Goal: Task Accomplishment & Management: Complete application form

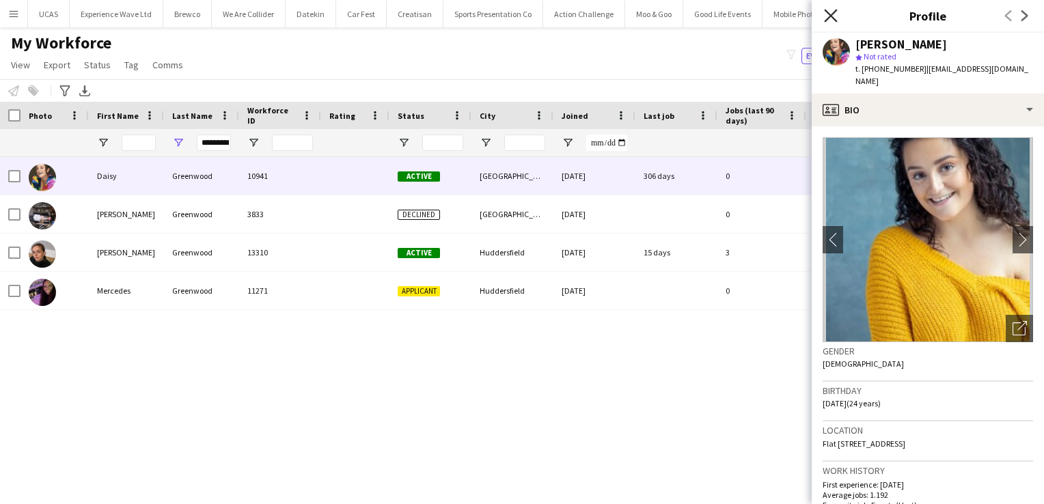
click at [829, 15] on icon at bounding box center [830, 15] width 13 height 13
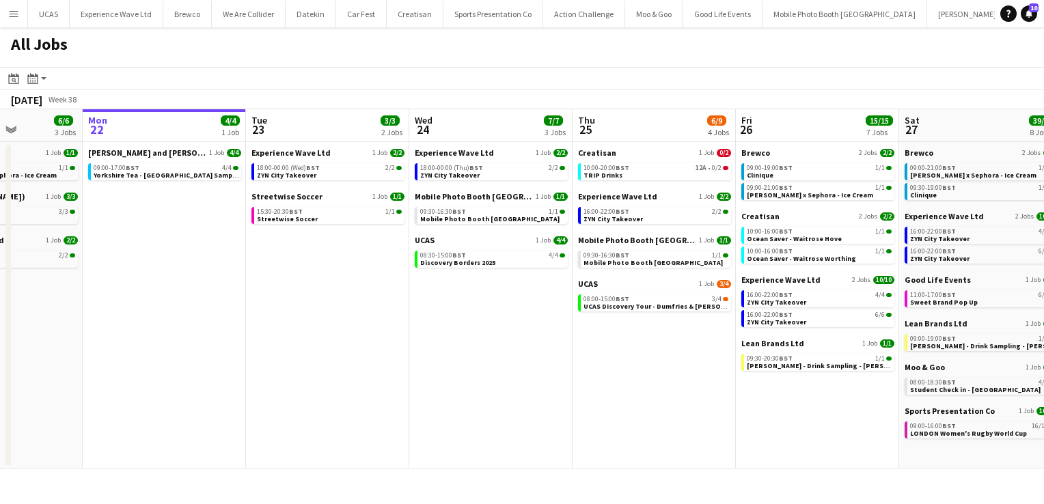
scroll to position [0, 407]
click at [601, 166] on span "10:00-20:00 BST" at bounding box center [606, 168] width 46 height 7
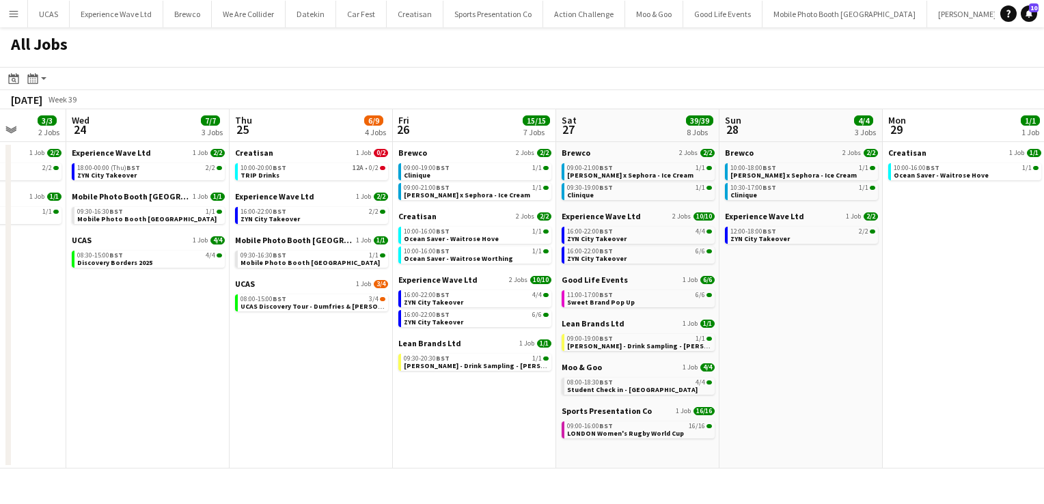
scroll to position [0, 425]
click at [650, 230] on div "16:00-22:00 BST 4/4" at bounding box center [638, 231] width 145 height 7
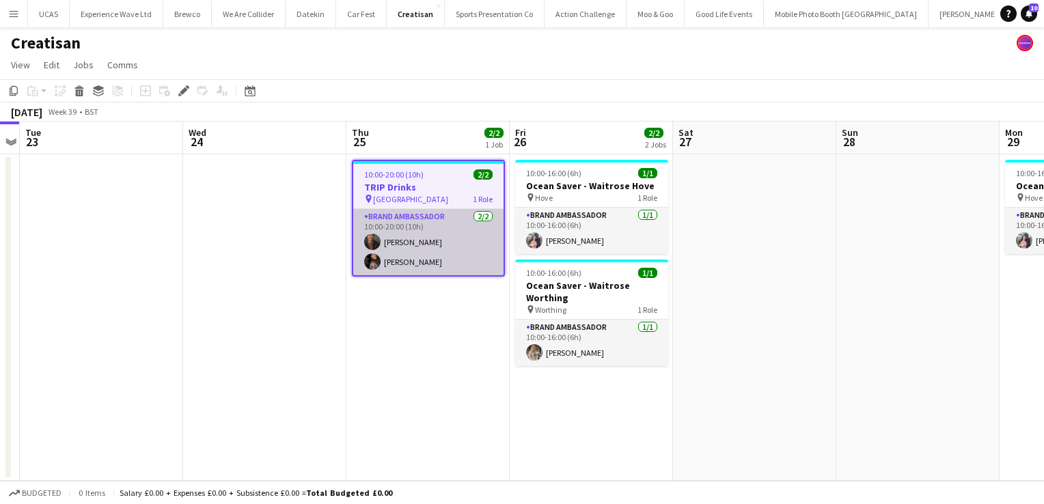
click at [453, 256] on app-card-role "Brand Ambassador 2/2 10:00-20:00 (10h) Colin Marshall Seliza Sebastian" at bounding box center [428, 242] width 150 height 66
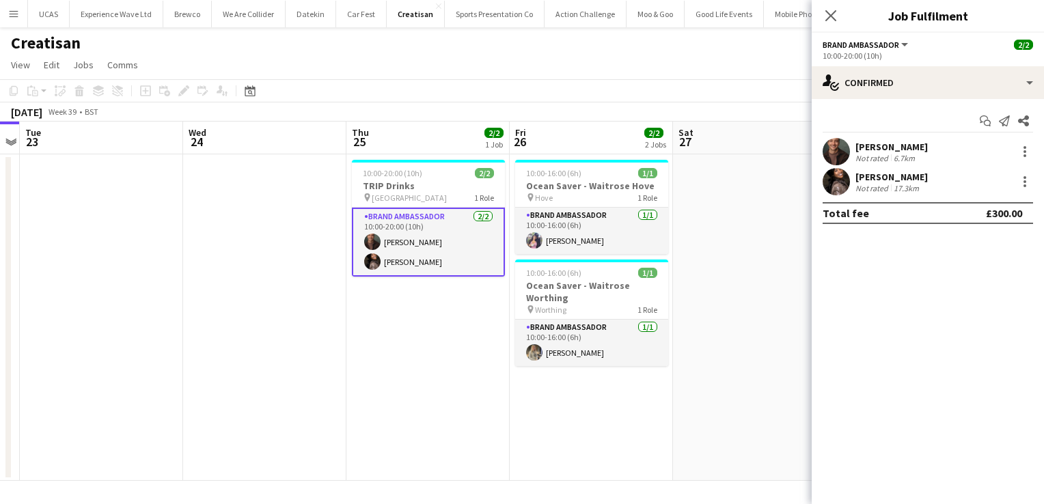
click at [903, 154] on div "6.7km" at bounding box center [904, 158] width 27 height 10
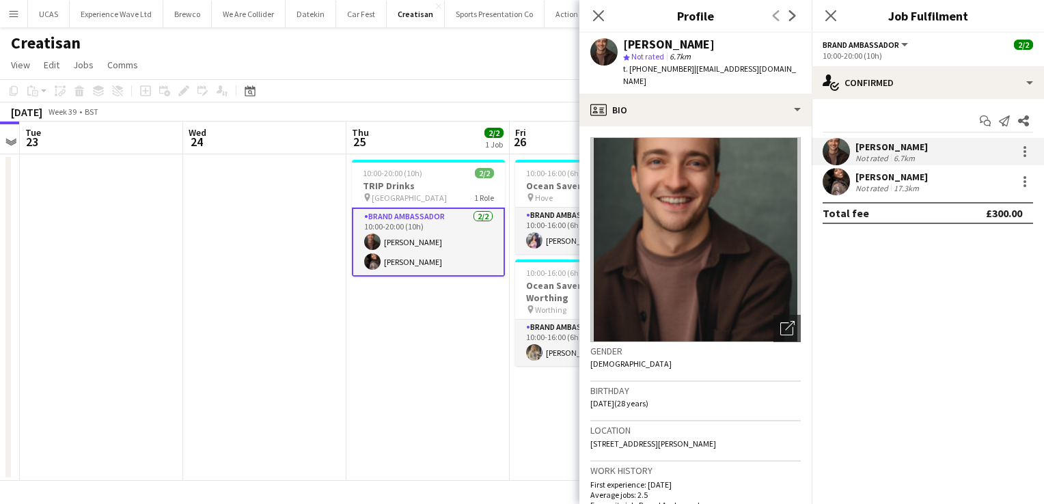
click at [904, 173] on div "Seliza Sebastian" at bounding box center [891, 177] width 72 height 12
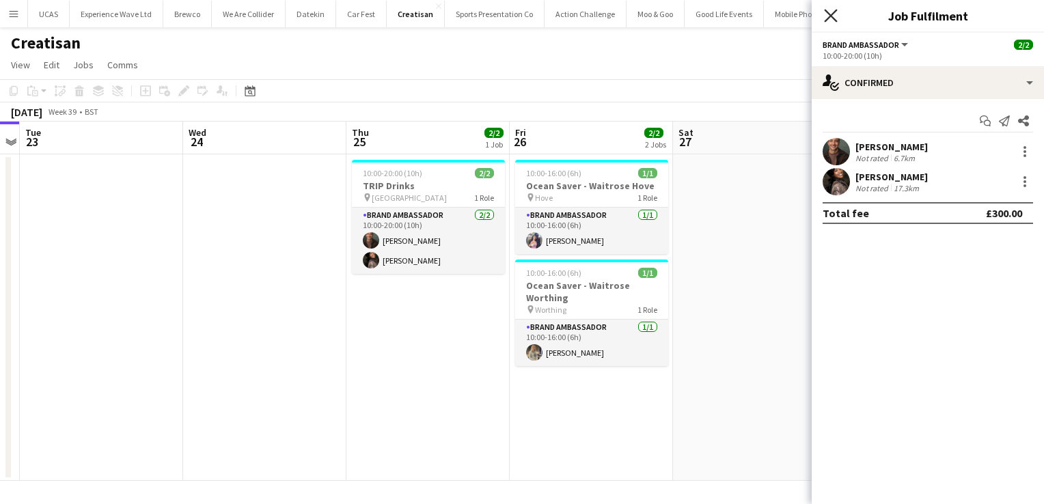
click at [836, 16] on icon "Close pop-in" at bounding box center [830, 15] width 13 height 13
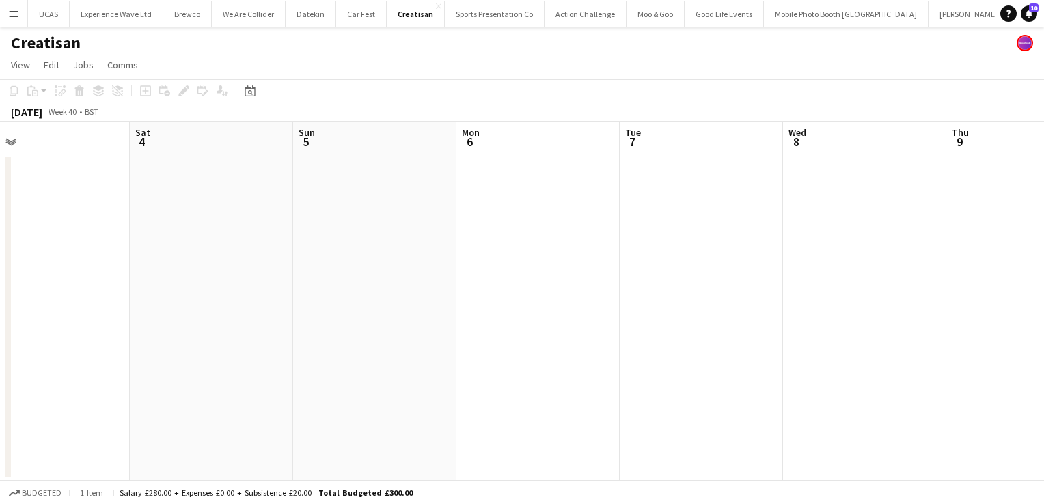
scroll to position [0, 526]
click at [41, 15] on button "UCAS Close" at bounding box center [49, 14] width 42 height 27
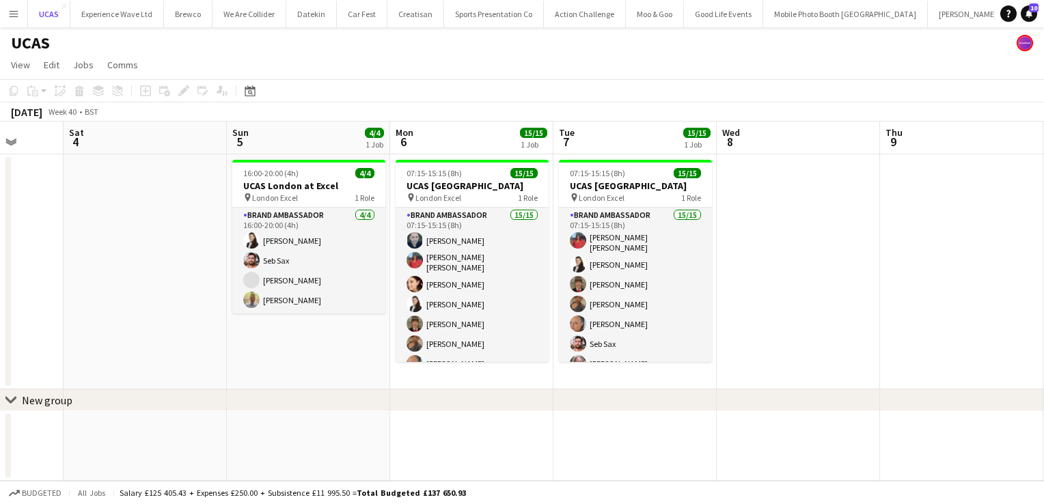
scroll to position [0, 430]
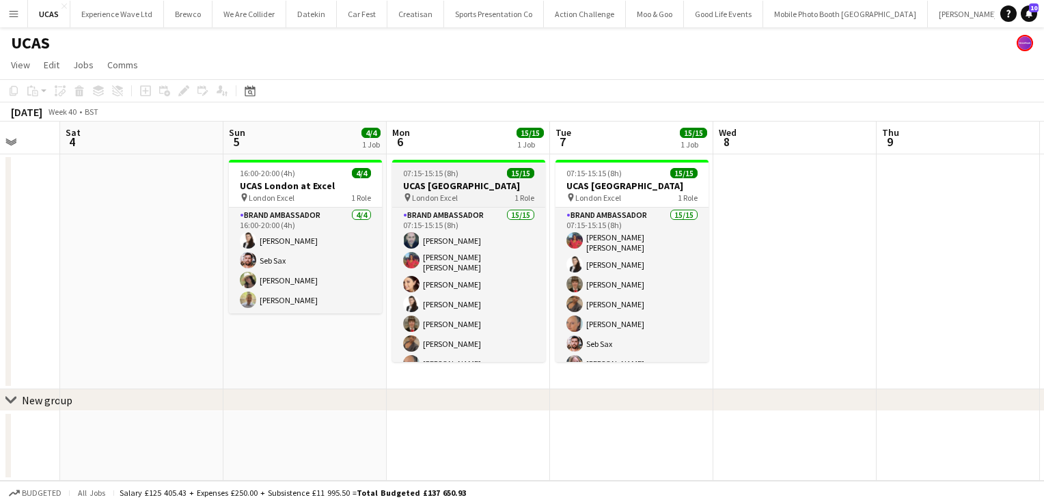
click at [480, 184] on h3 "UCAS London" at bounding box center [468, 186] width 153 height 12
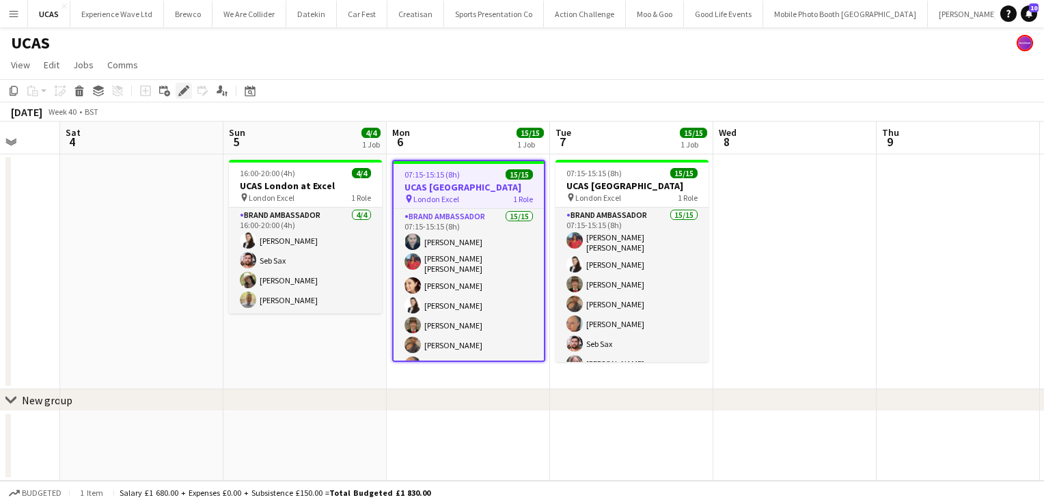
click at [183, 94] on icon "Edit" at bounding box center [183, 90] width 11 height 11
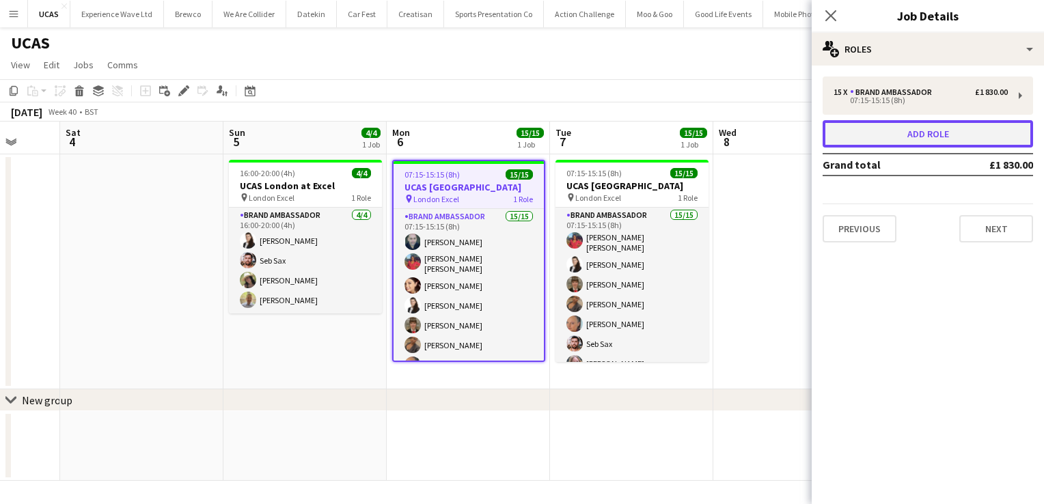
click at [979, 138] on button "Add role" at bounding box center [927, 133] width 210 height 27
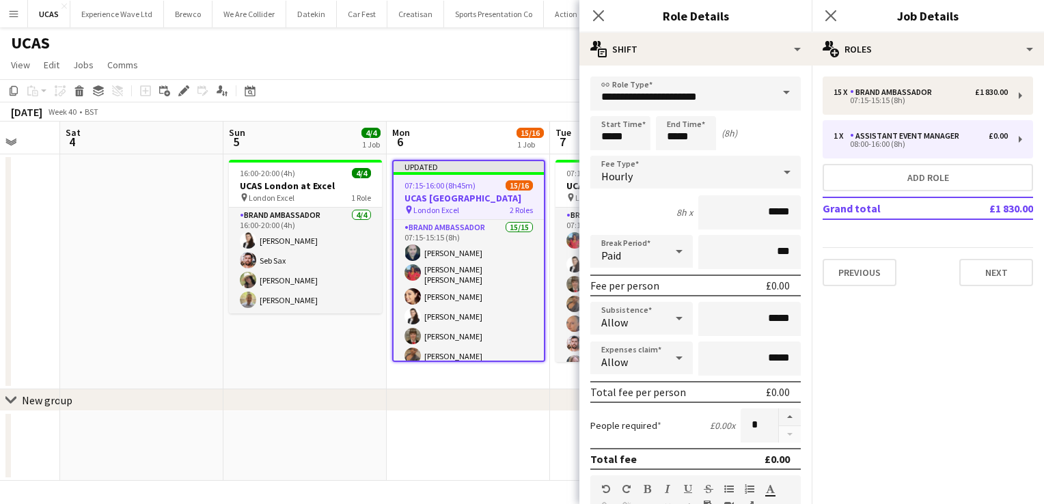
click at [775, 100] on span at bounding box center [786, 93] width 29 height 33
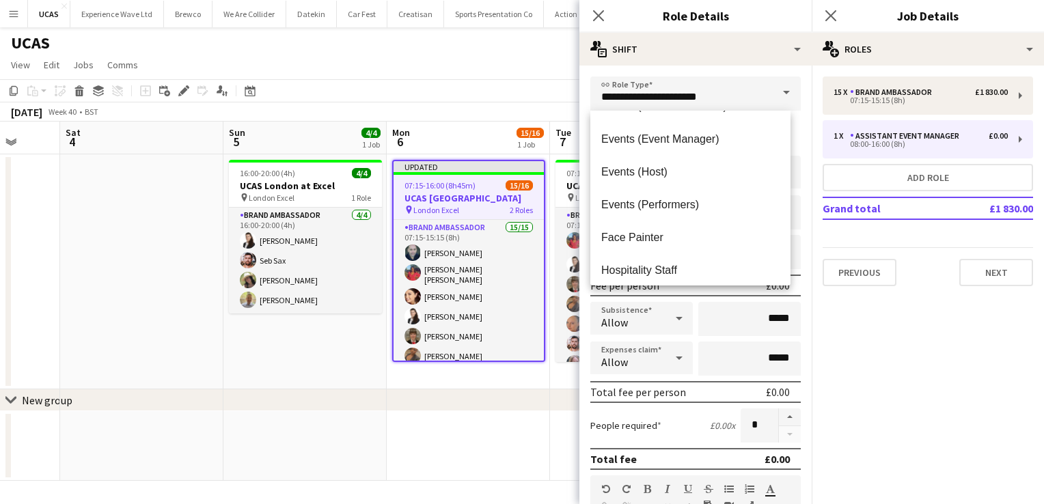
scroll to position [125, 0]
click at [667, 174] on span "Events (Host)" at bounding box center [690, 171] width 178 height 13
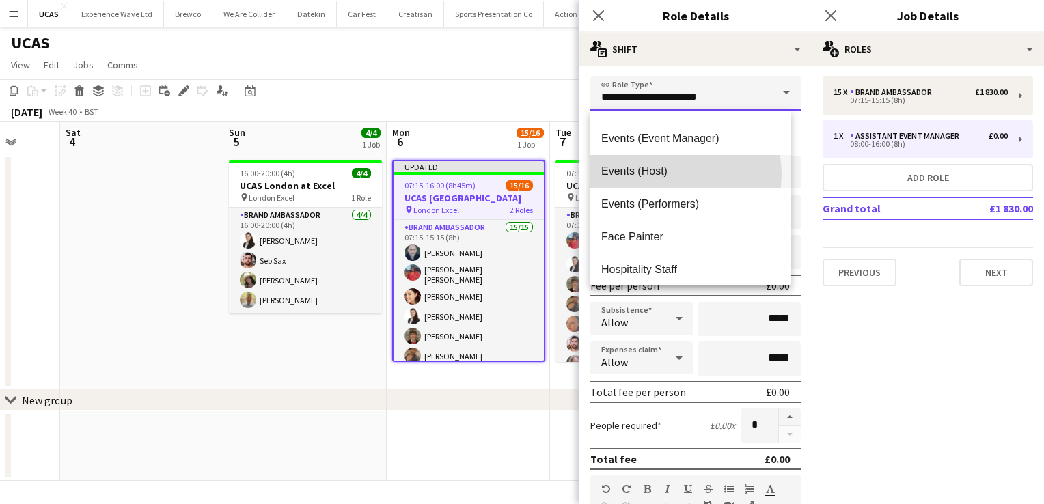
type input "**********"
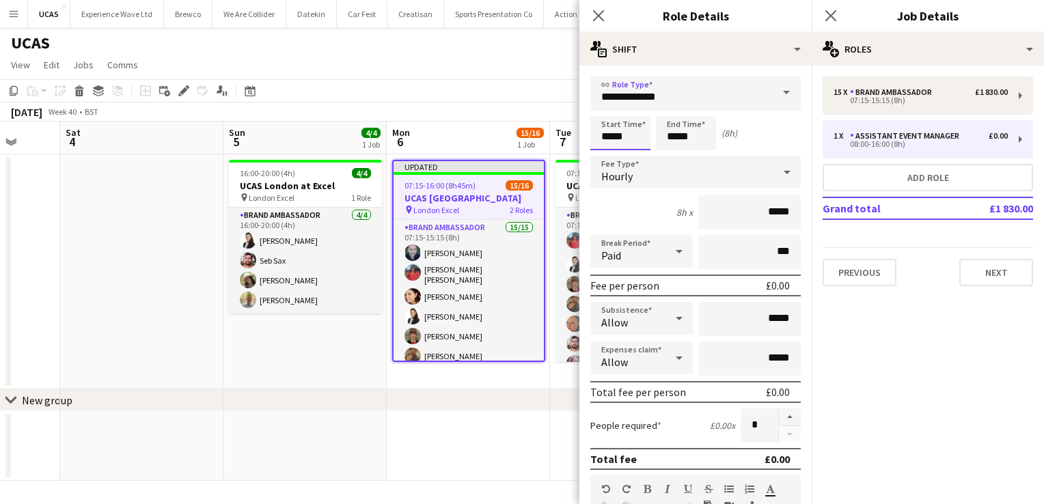
click at [619, 139] on input "*****" at bounding box center [620, 133] width 60 height 34
type input "*****"
click at [611, 107] on div at bounding box center [606, 109] width 27 height 14
click at [681, 132] on input "*****" at bounding box center [686, 133] width 60 height 34
click at [675, 155] on div at bounding box center [672, 157] width 27 height 14
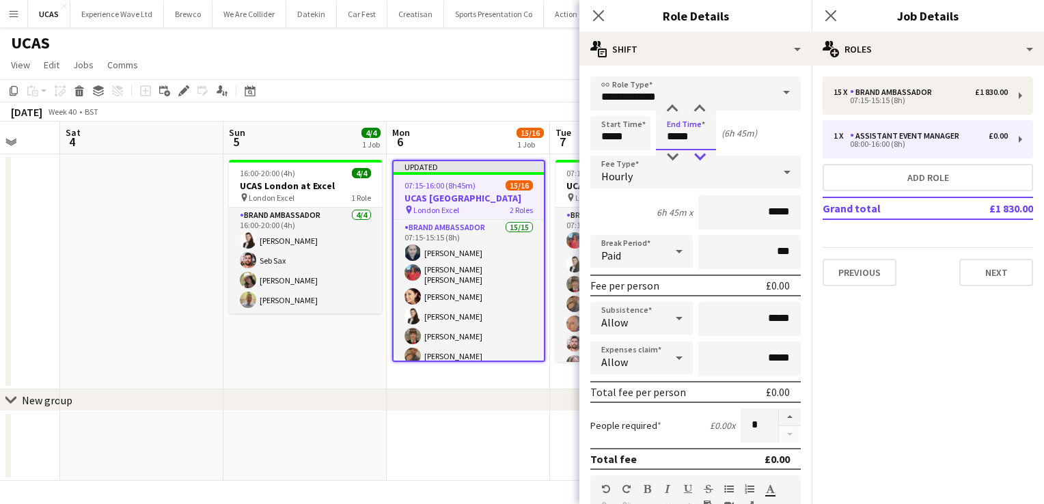
click at [702, 154] on div at bounding box center [699, 157] width 27 height 14
type input "*****"
click at [702, 154] on div at bounding box center [699, 157] width 27 height 14
click at [668, 180] on div "Hourly" at bounding box center [681, 172] width 183 height 33
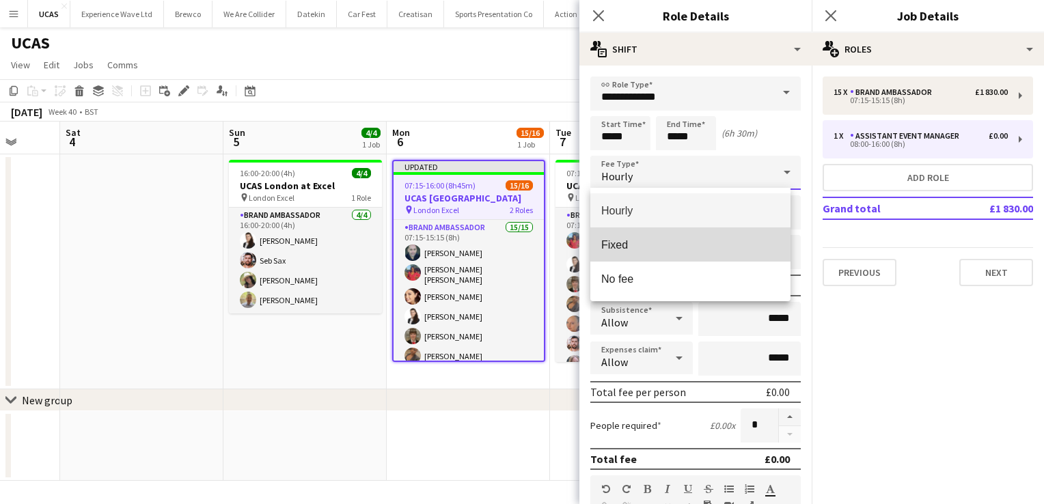
click at [642, 234] on mat-option "Fixed" at bounding box center [690, 244] width 200 height 34
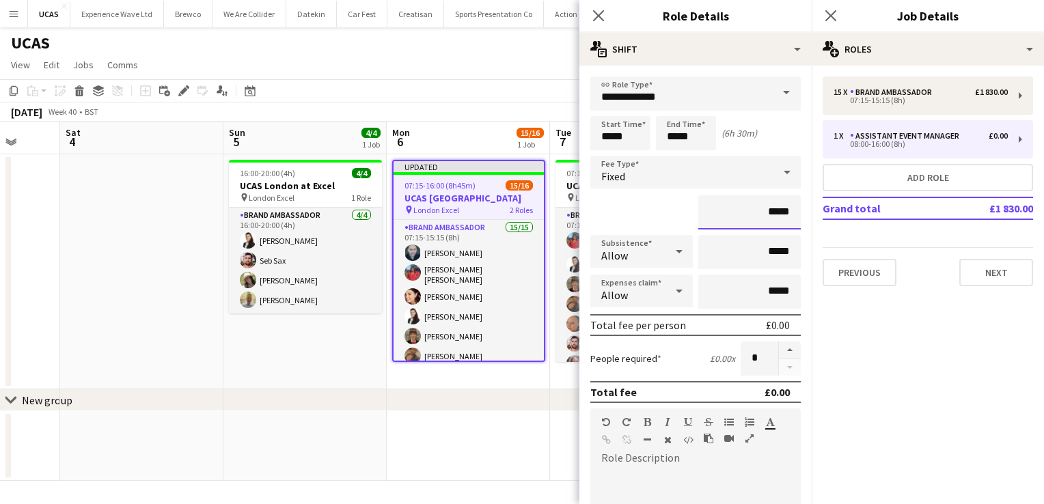
drag, startPoint x: 781, startPoint y: 213, endPoint x: 738, endPoint y: 214, distance: 43.0
click at [738, 214] on input "*****" at bounding box center [749, 212] width 102 height 34
type input "****"
click at [678, 252] on icon at bounding box center [679, 251] width 16 height 27
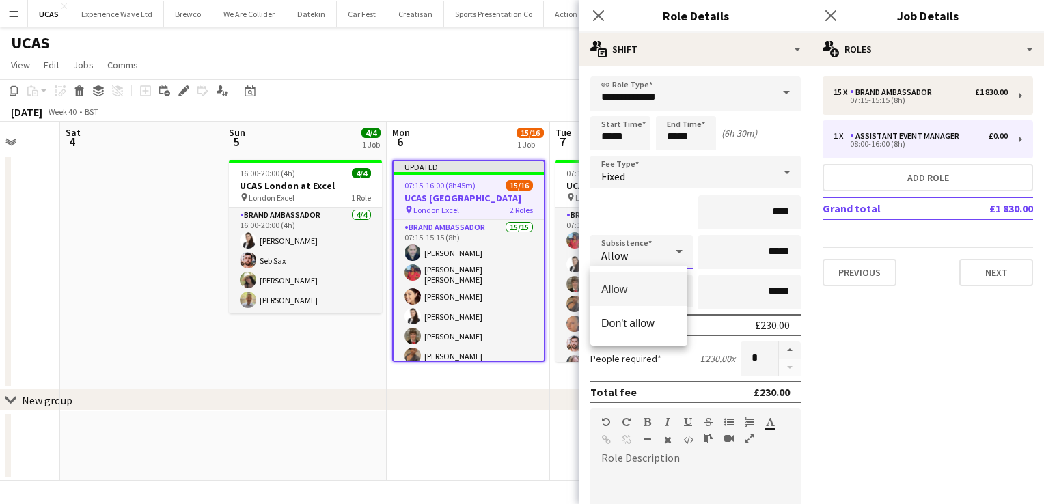
click at [637, 206] on div at bounding box center [522, 252] width 1044 height 504
click at [671, 251] on icon at bounding box center [679, 251] width 16 height 27
click at [652, 221] on div at bounding box center [522, 252] width 1044 height 504
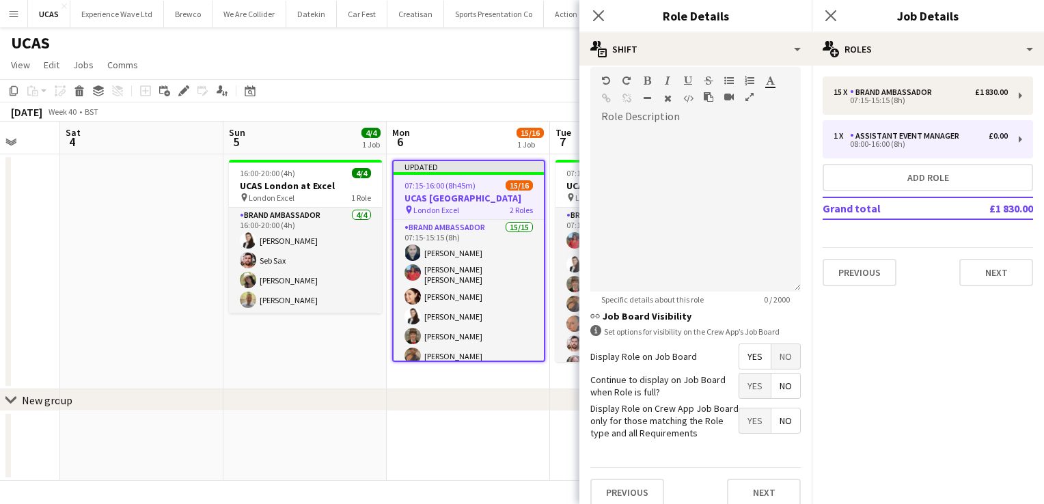
scroll to position [350, 0]
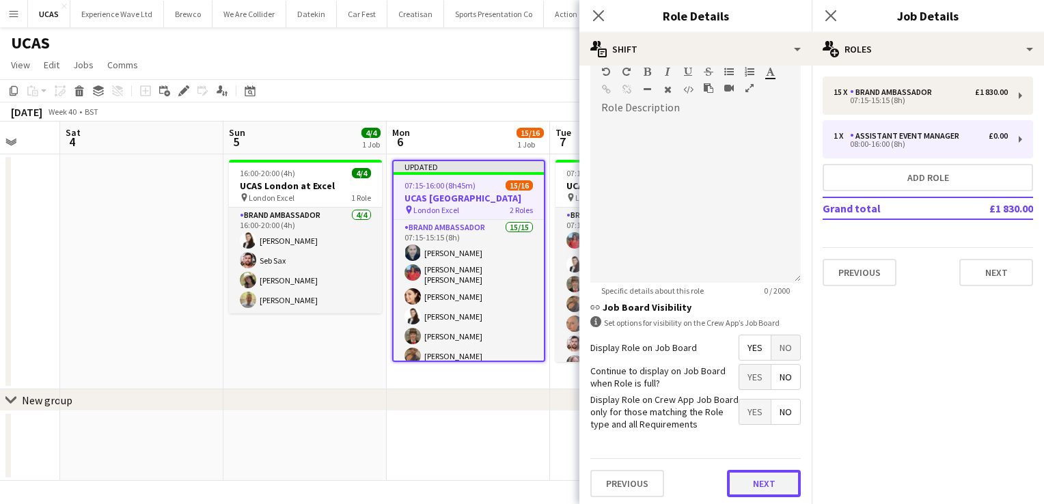
click at [746, 477] on button "Next" at bounding box center [764, 483] width 74 height 27
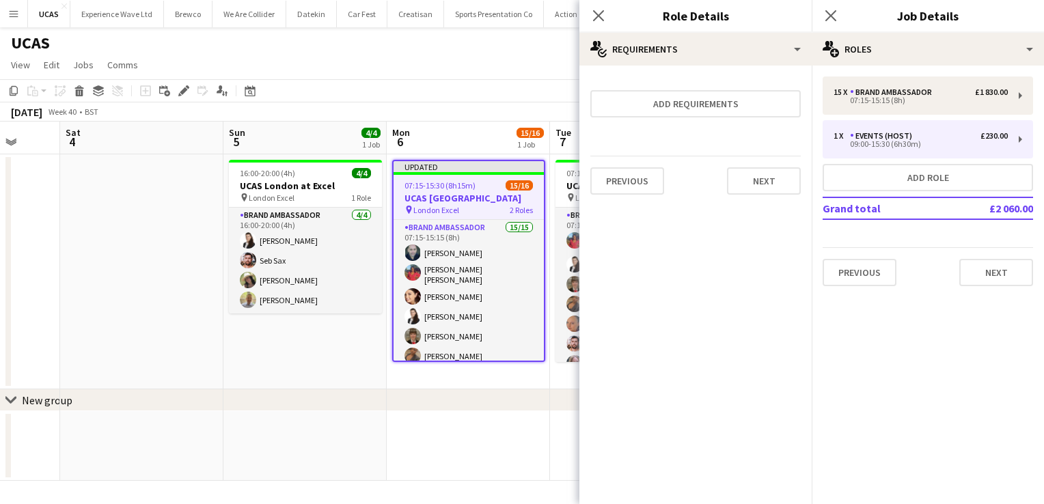
scroll to position [0, 0]
click at [759, 187] on button "Next" at bounding box center [764, 180] width 74 height 27
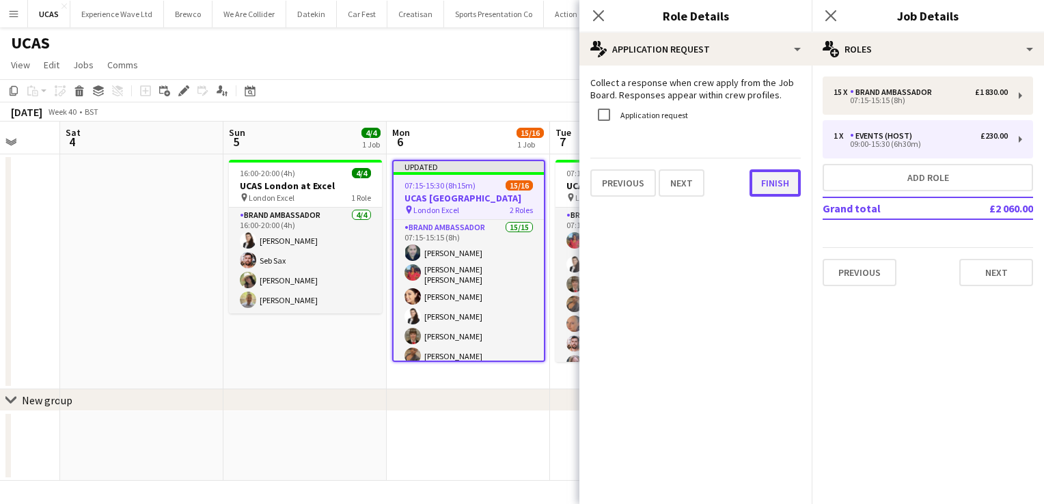
click at [759, 187] on button "Finish" at bounding box center [774, 182] width 51 height 27
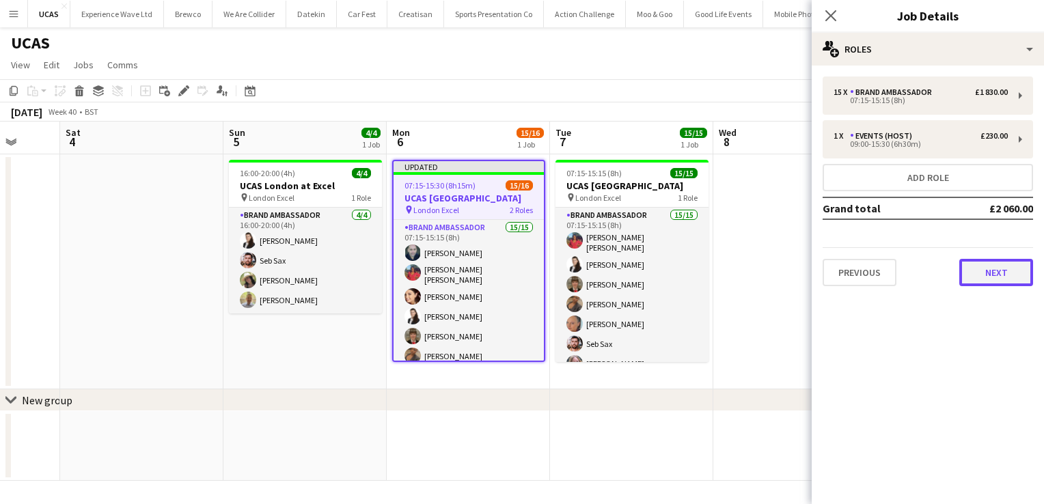
click at [982, 267] on button "Next" at bounding box center [996, 272] width 74 height 27
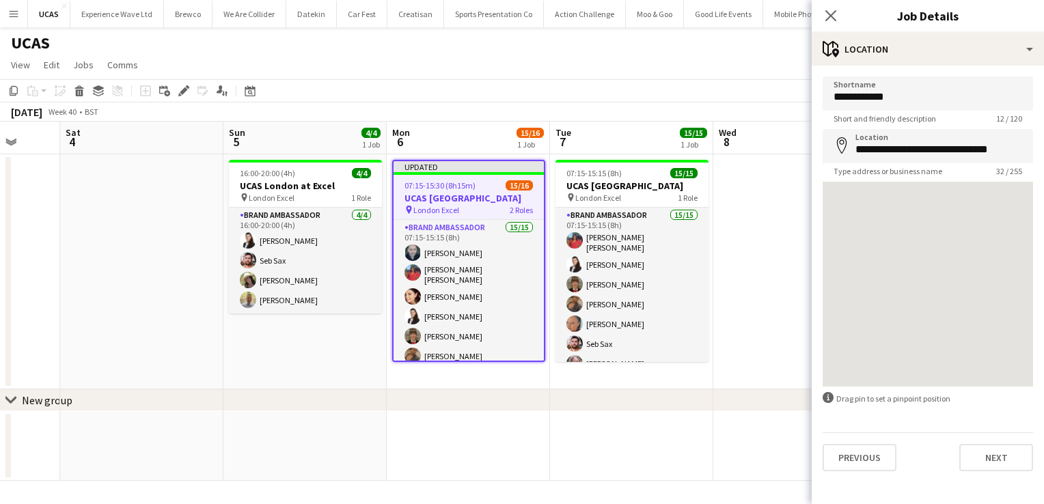
click at [781, 203] on app-date-cell at bounding box center [794, 271] width 163 height 235
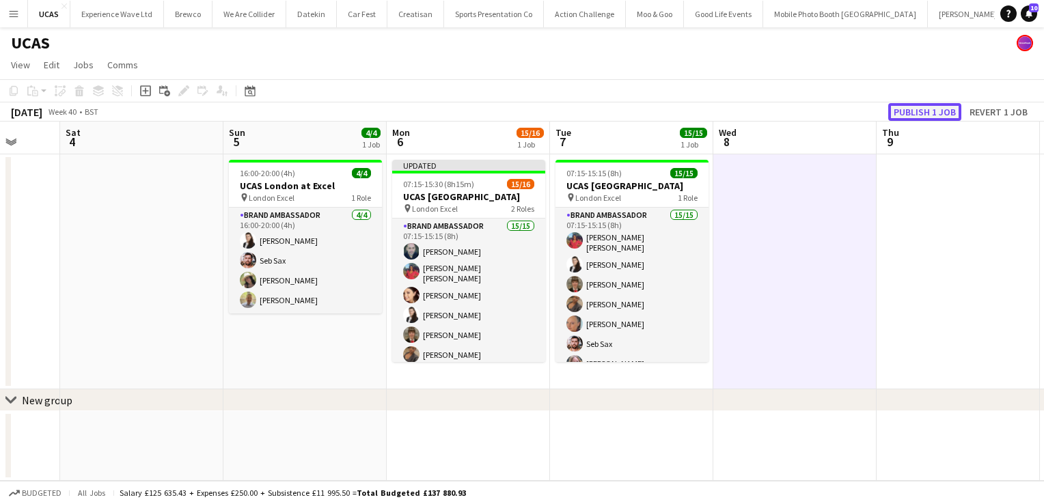
click at [934, 109] on button "Publish 1 job" at bounding box center [924, 112] width 73 height 18
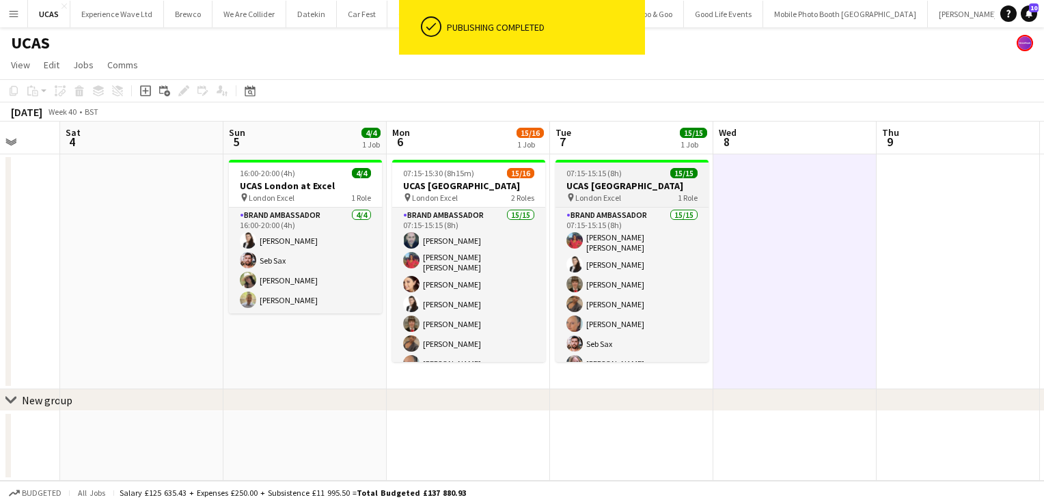
click at [650, 193] on div "pin London Excel 1 Role" at bounding box center [631, 197] width 153 height 11
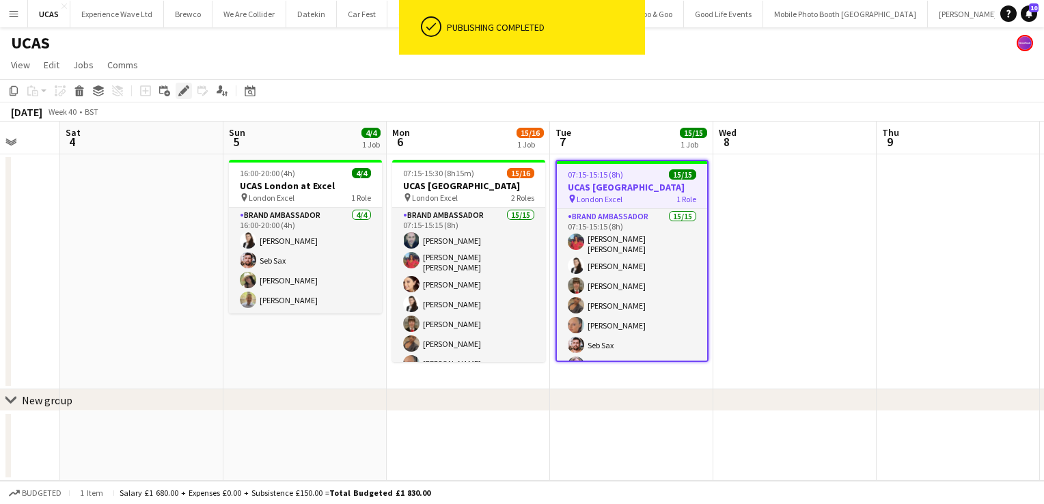
click at [182, 89] on icon "Edit" at bounding box center [183, 90] width 11 height 11
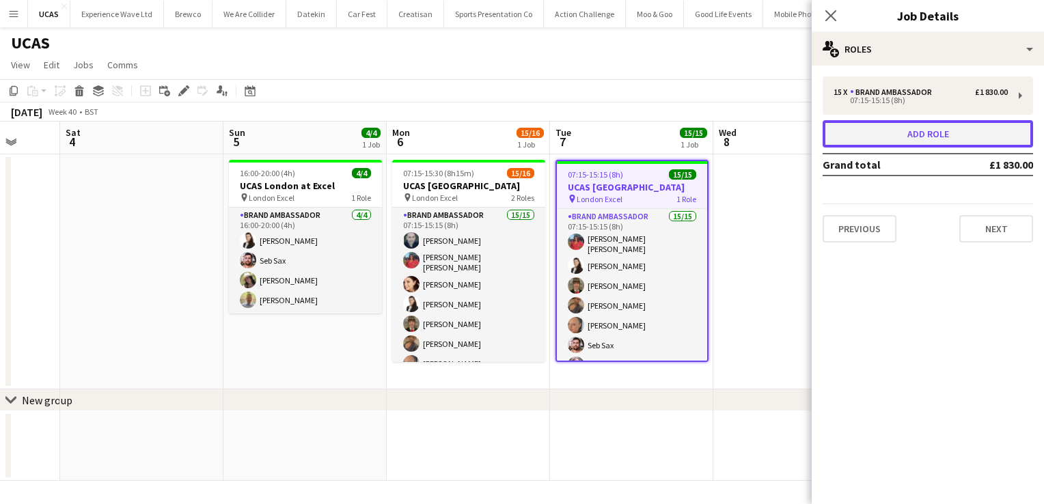
click at [962, 130] on button "Add role" at bounding box center [927, 133] width 210 height 27
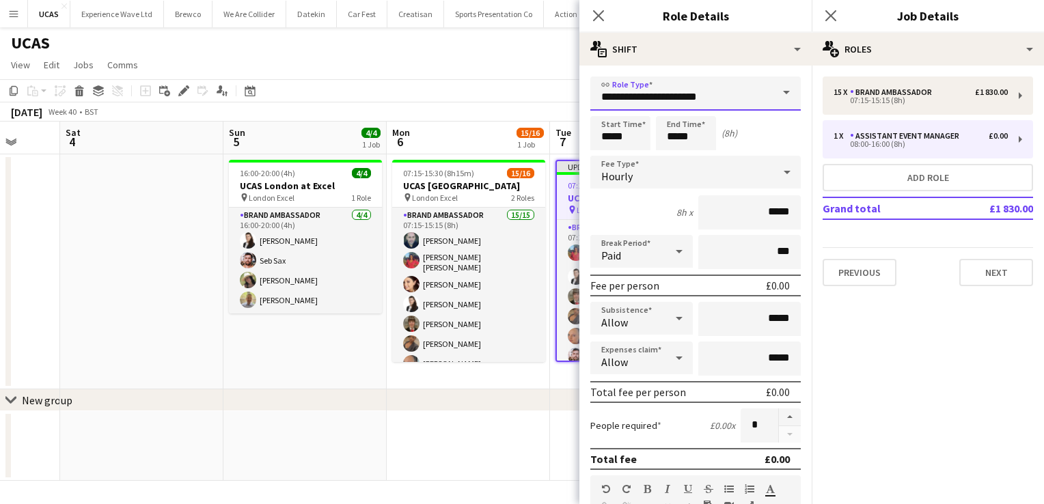
click at [710, 95] on input "**********" at bounding box center [695, 94] width 210 height 34
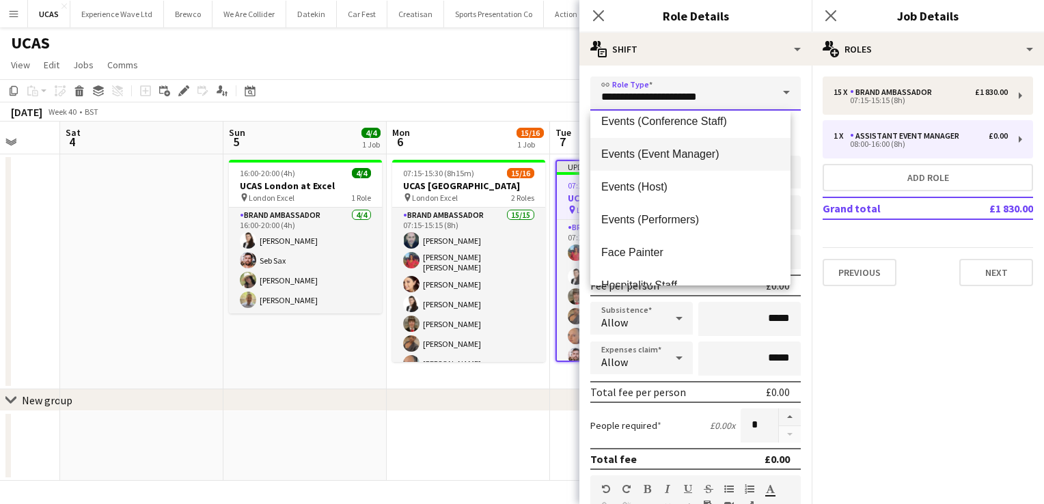
scroll to position [109, 0]
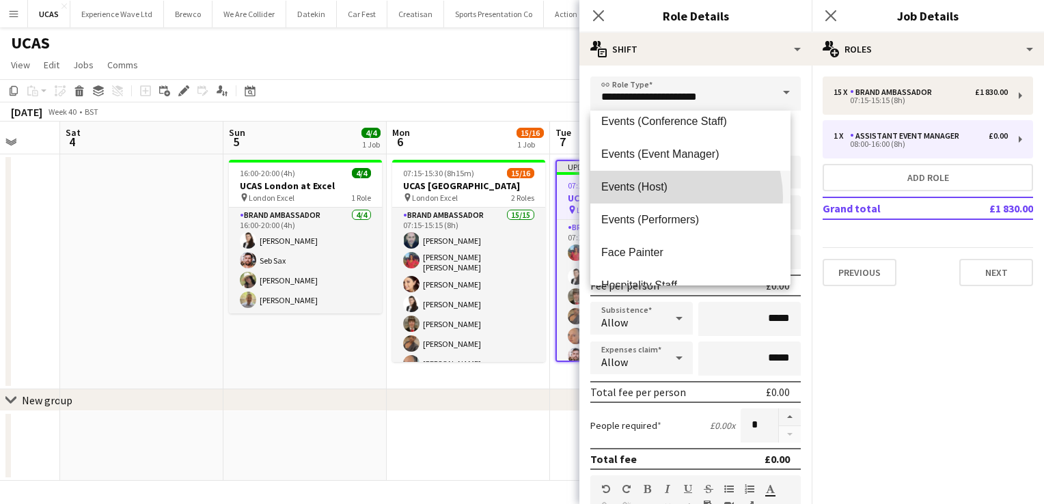
click at [662, 197] on mat-option "Events (Host)" at bounding box center [690, 187] width 200 height 33
type input "**********"
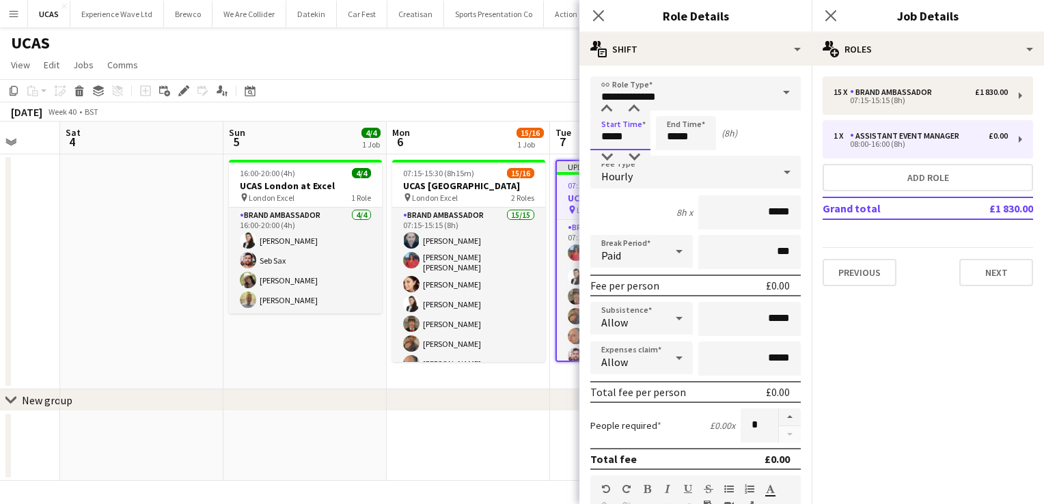
click at [634, 143] on input "*****" at bounding box center [620, 133] width 60 height 34
type input "*****"
click at [607, 110] on div at bounding box center [606, 109] width 27 height 14
click at [676, 137] on input "*****" at bounding box center [686, 133] width 60 height 34
click at [674, 158] on div at bounding box center [672, 157] width 27 height 14
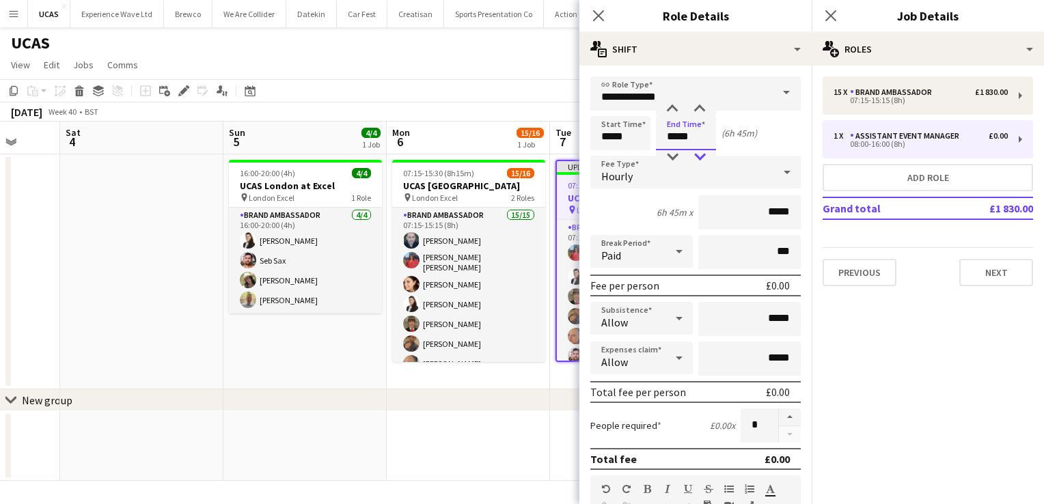
click at [708, 155] on div at bounding box center [699, 157] width 27 height 14
type input "*****"
click at [708, 155] on div at bounding box center [699, 157] width 27 height 14
click at [665, 184] on div "Hourly" at bounding box center [681, 172] width 183 height 33
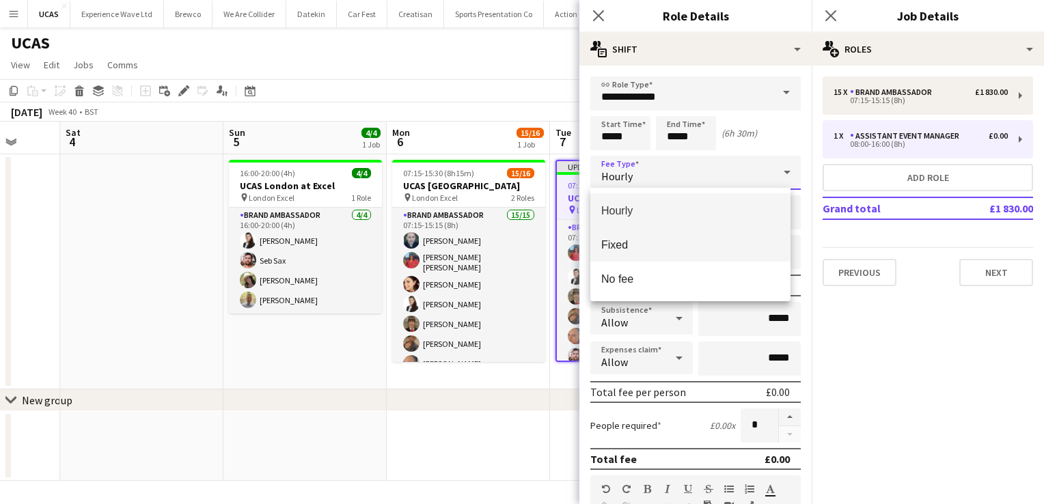
click at [639, 244] on span "Fixed" at bounding box center [690, 244] width 178 height 13
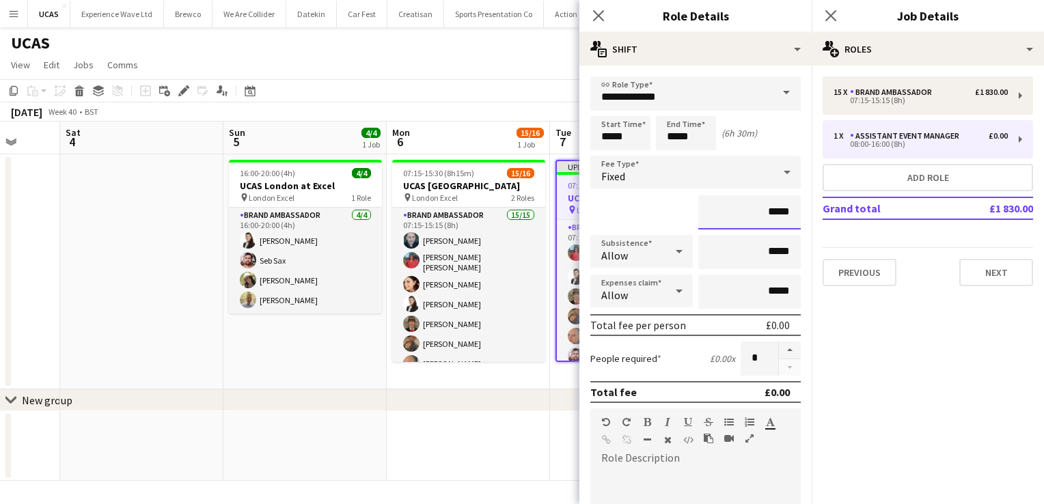
drag, startPoint x: 784, startPoint y: 216, endPoint x: 728, endPoint y: 223, distance: 55.8
click at [728, 223] on input "*****" at bounding box center [749, 212] width 102 height 34
type input "****"
click at [646, 223] on div "****" at bounding box center [695, 212] width 210 height 34
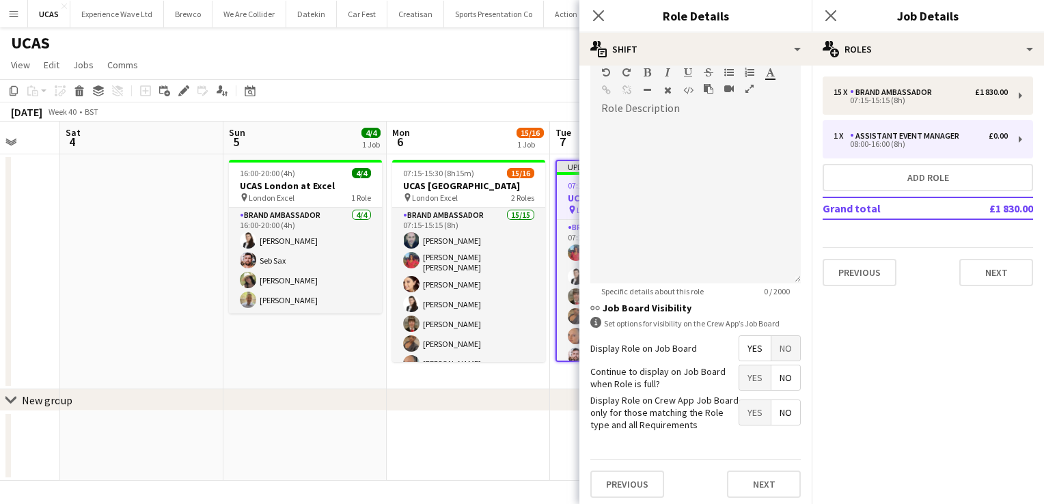
scroll to position [350, 0]
click at [760, 477] on button "Next" at bounding box center [764, 483] width 74 height 27
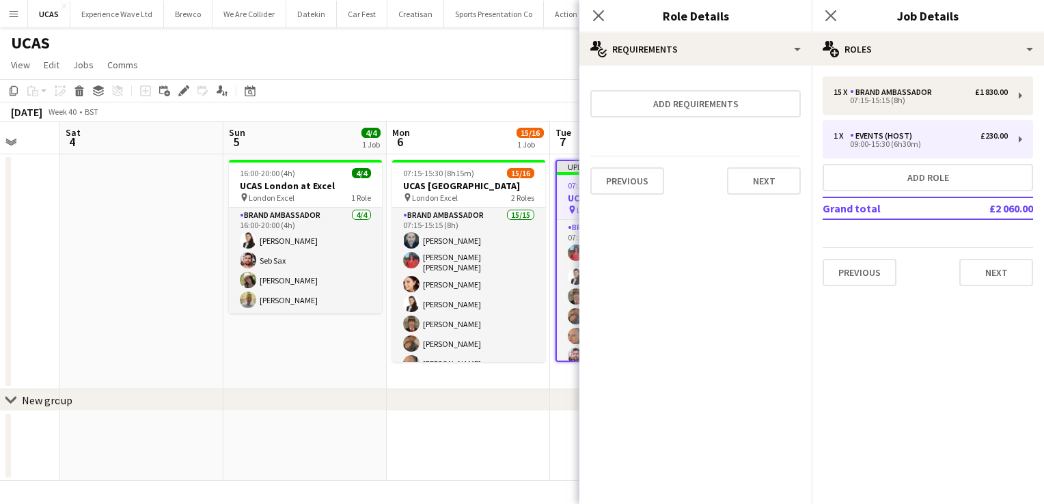
scroll to position [0, 0]
click at [752, 177] on button "Next" at bounding box center [764, 180] width 74 height 27
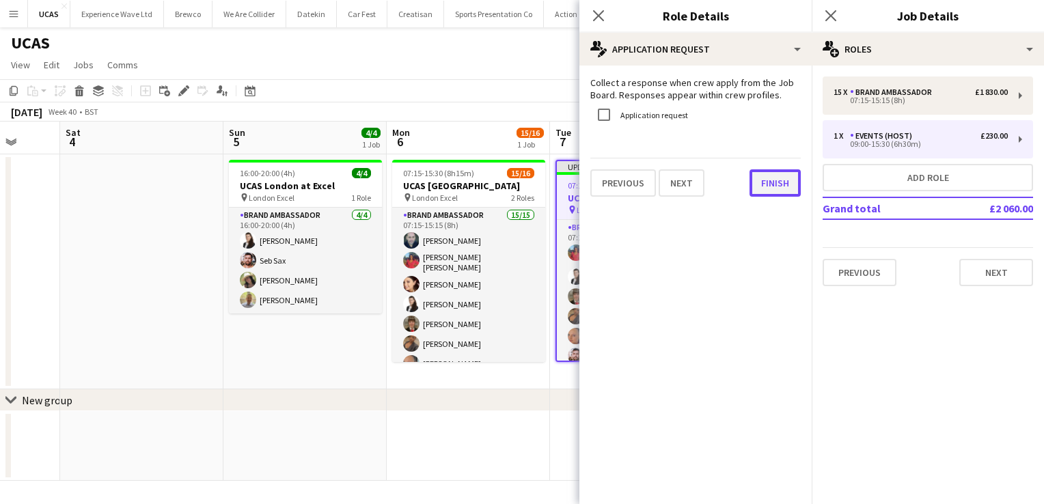
click at [771, 184] on button "Finish" at bounding box center [774, 182] width 51 height 27
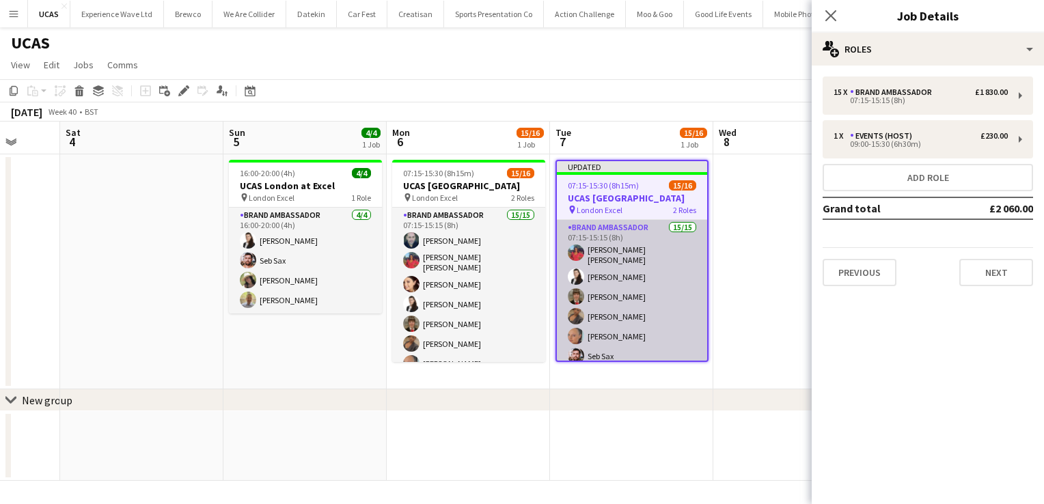
scroll to position [229, 0]
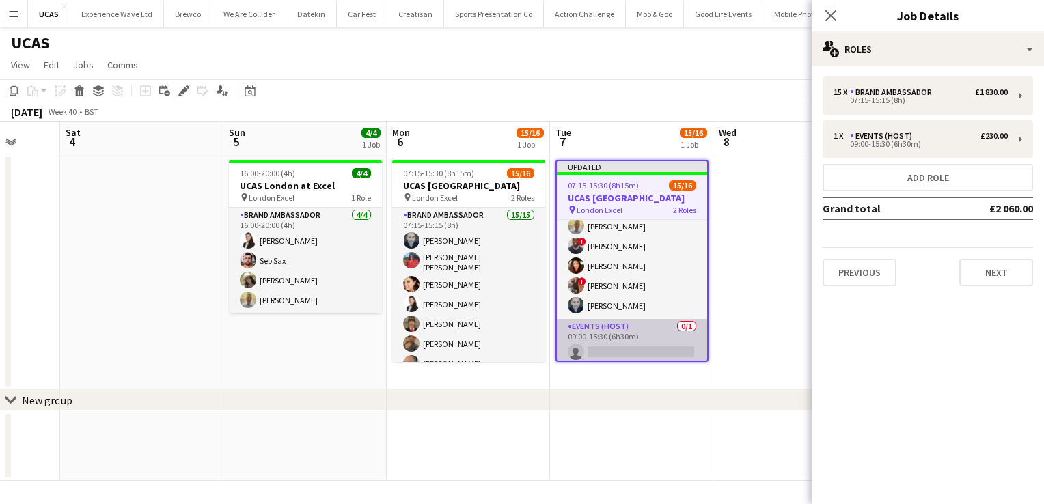
click at [609, 344] on app-card-role "Events (Host) 0/1 09:00-15:30 (6h30m) single-neutral-actions" at bounding box center [632, 342] width 150 height 46
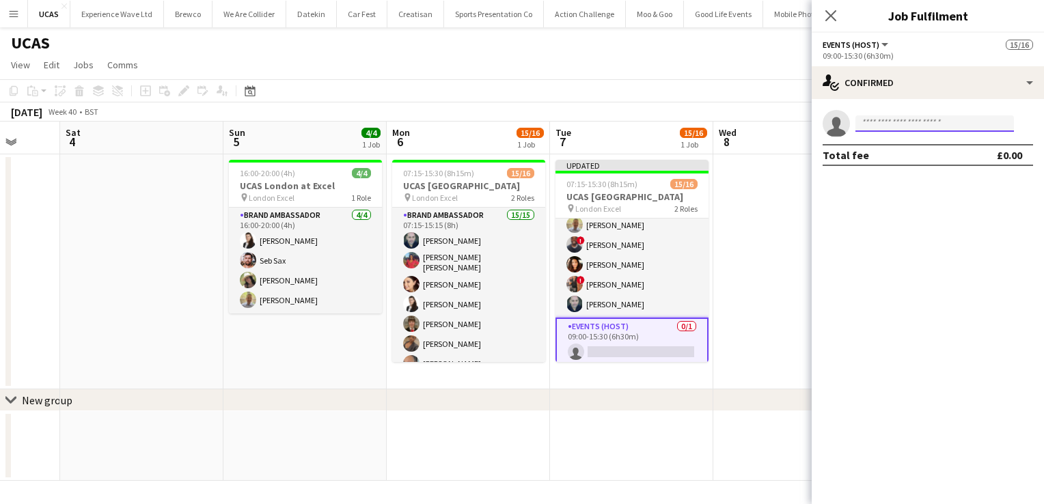
click at [880, 124] on input at bounding box center [934, 123] width 158 height 16
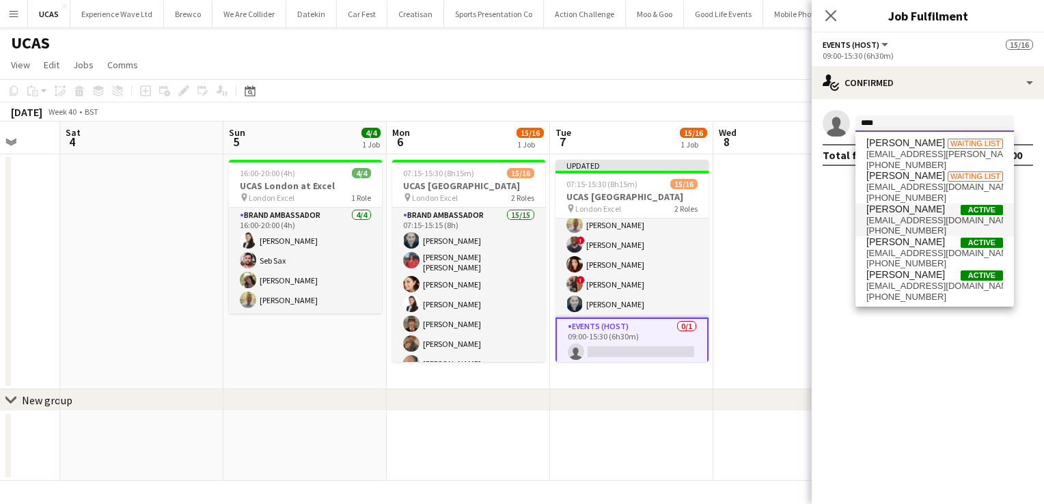
type input "****"
click at [885, 212] on span "Daisy Greenwood" at bounding box center [905, 210] width 79 height 12
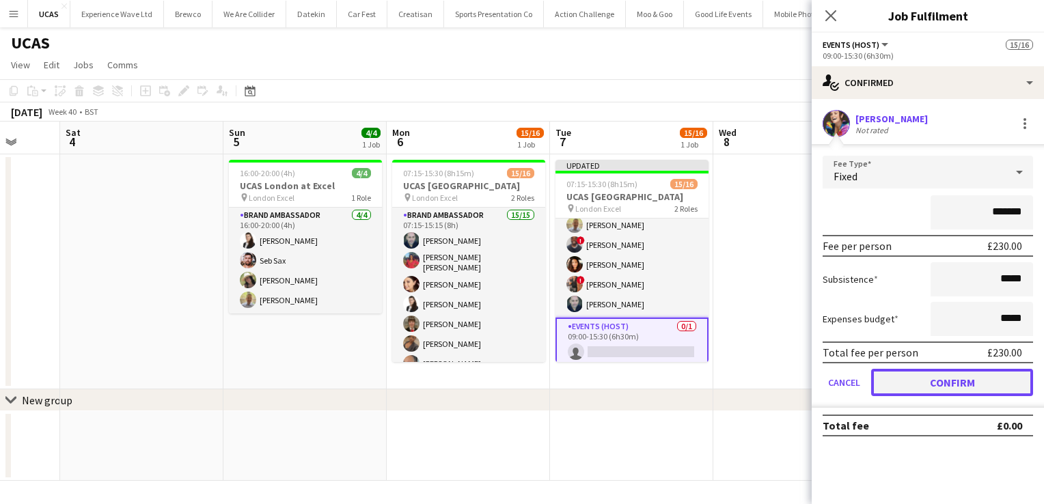
click at [932, 378] on button "Confirm" at bounding box center [952, 382] width 162 height 27
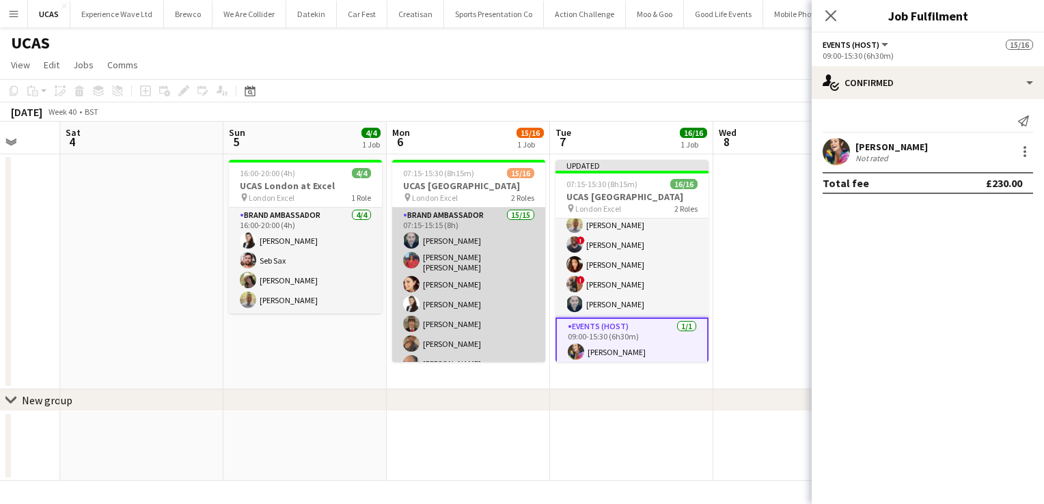
click at [484, 311] on app-card-role "Brand Ambassador 15/15 07:15-15:15 (8h) david chittenden Jennifer Jonah Natasha…" at bounding box center [468, 372] width 153 height 328
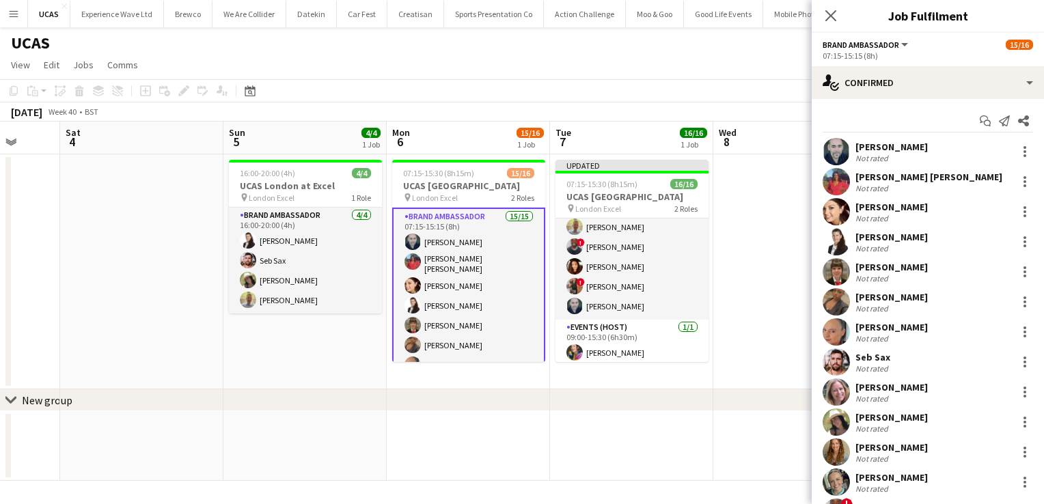
scroll to position [218, 0]
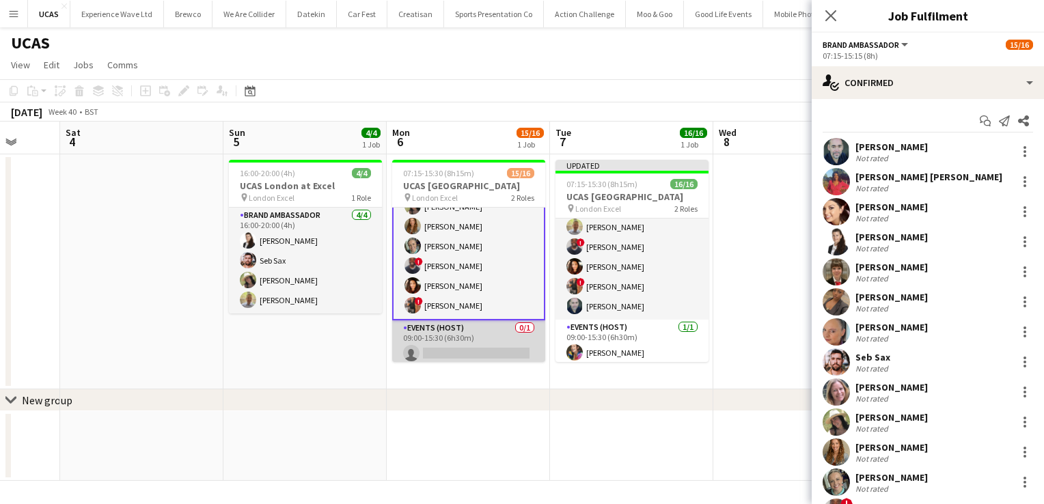
click at [470, 347] on app-card-role "Events (Host) 0/1 09:00-15:30 (6h30m) single-neutral-actions" at bounding box center [468, 343] width 153 height 46
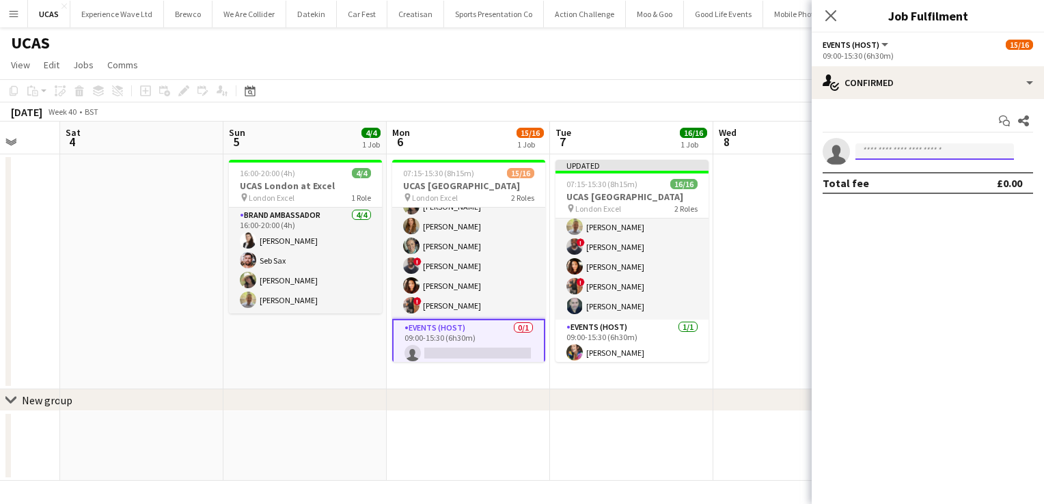
click at [894, 146] on input at bounding box center [934, 151] width 158 height 16
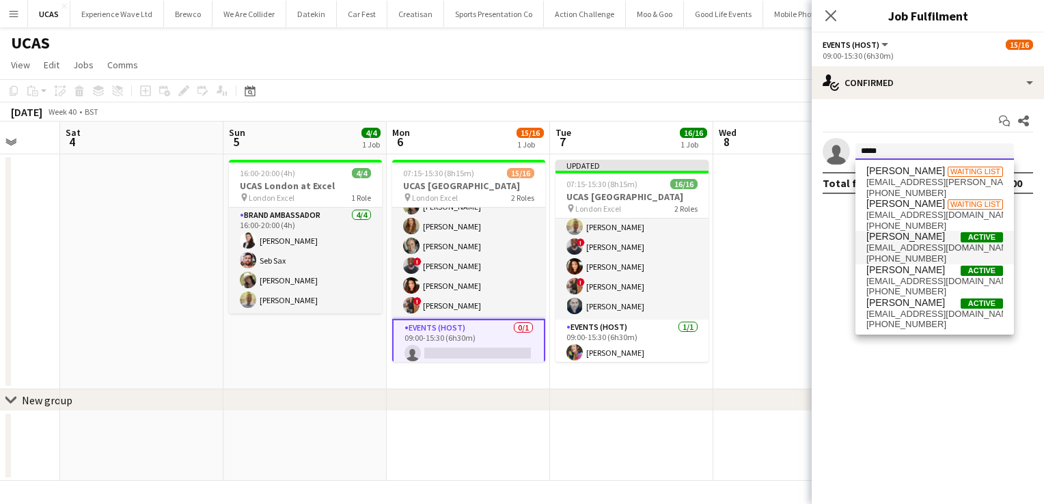
type input "*****"
click at [907, 245] on span "daisyg@live.co.uk" at bounding box center [934, 248] width 137 height 11
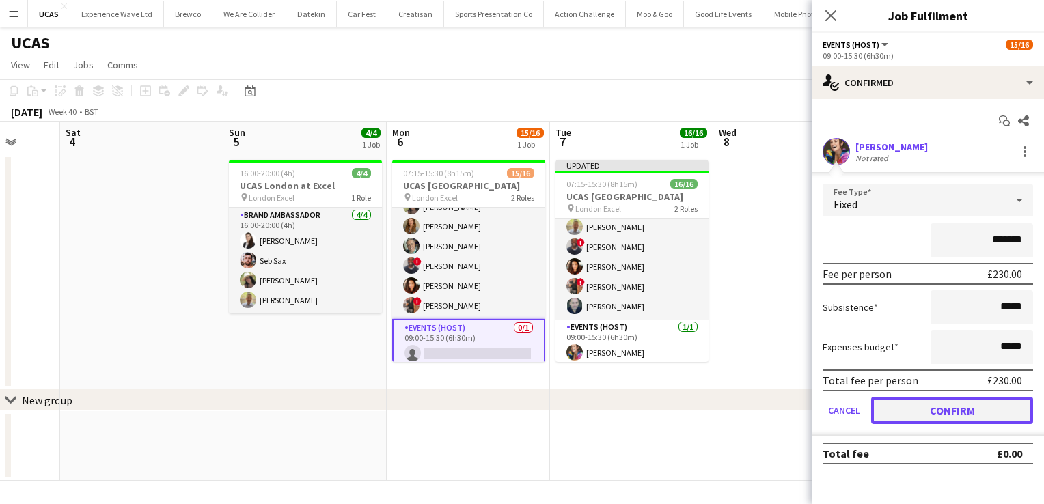
click at [927, 412] on button "Confirm" at bounding box center [952, 410] width 162 height 27
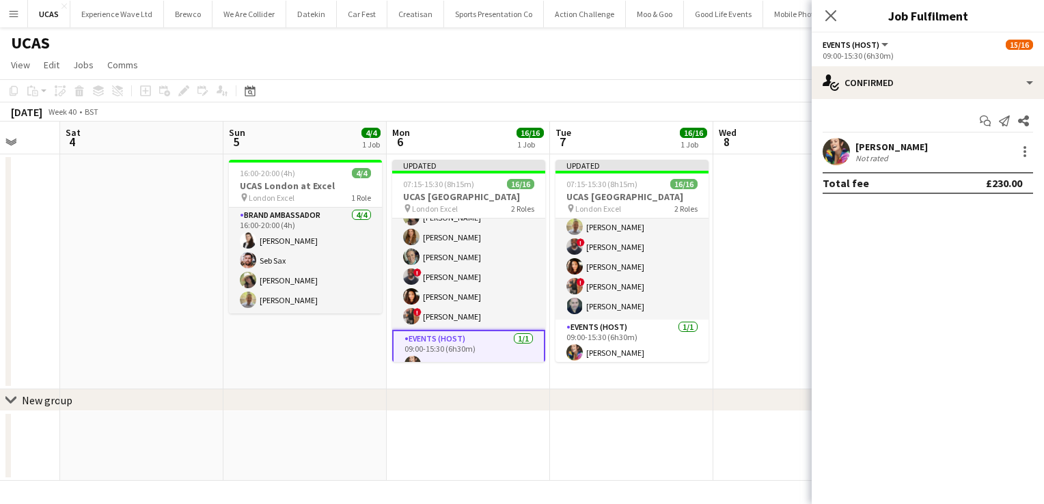
click at [803, 307] on app-date-cell at bounding box center [794, 271] width 163 height 235
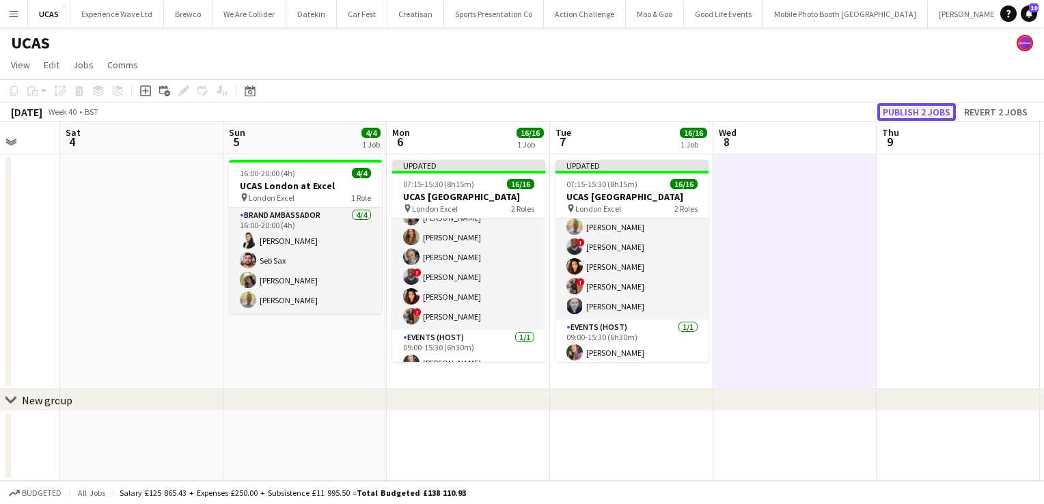
click at [911, 108] on button "Publish 2 jobs" at bounding box center [916, 112] width 79 height 18
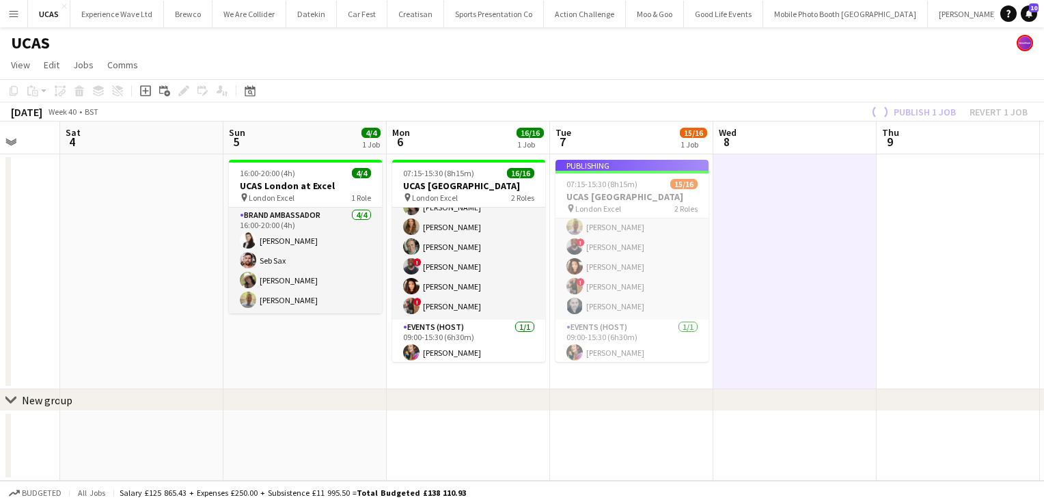
scroll to position [216, 0]
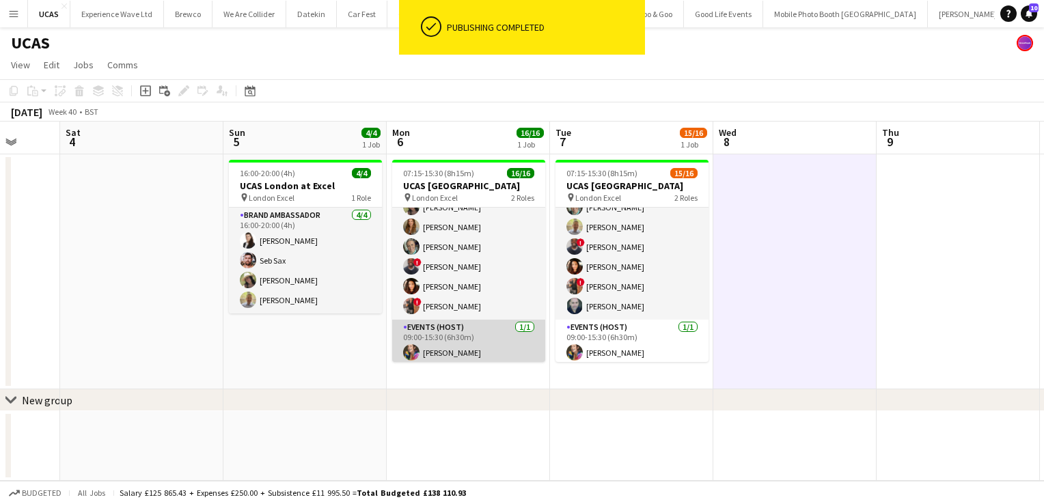
click at [465, 345] on app-card-role "Events (Host) 1/1 09:00-15:30 (6h30m) Daisy Greenwood" at bounding box center [468, 343] width 153 height 46
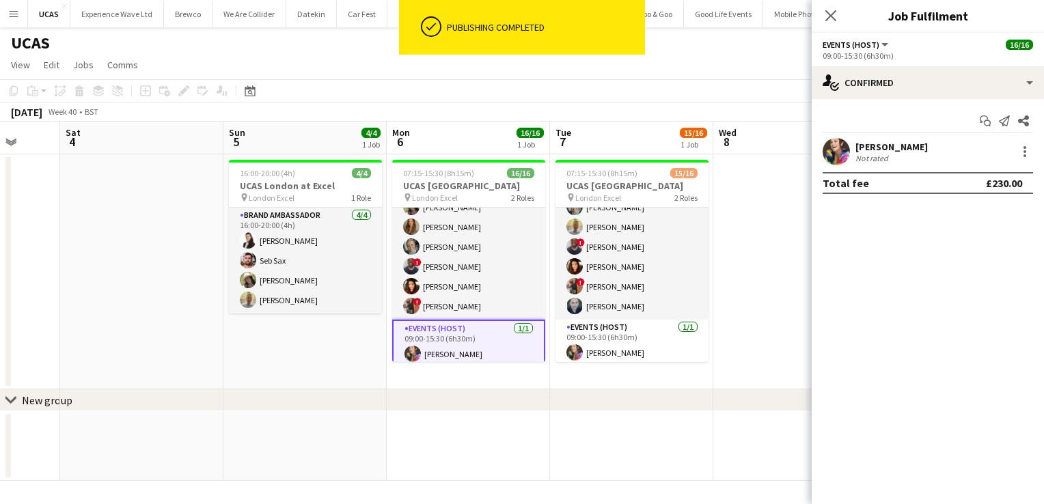
click at [872, 147] on div "Daisy Greenwood" at bounding box center [891, 147] width 72 height 12
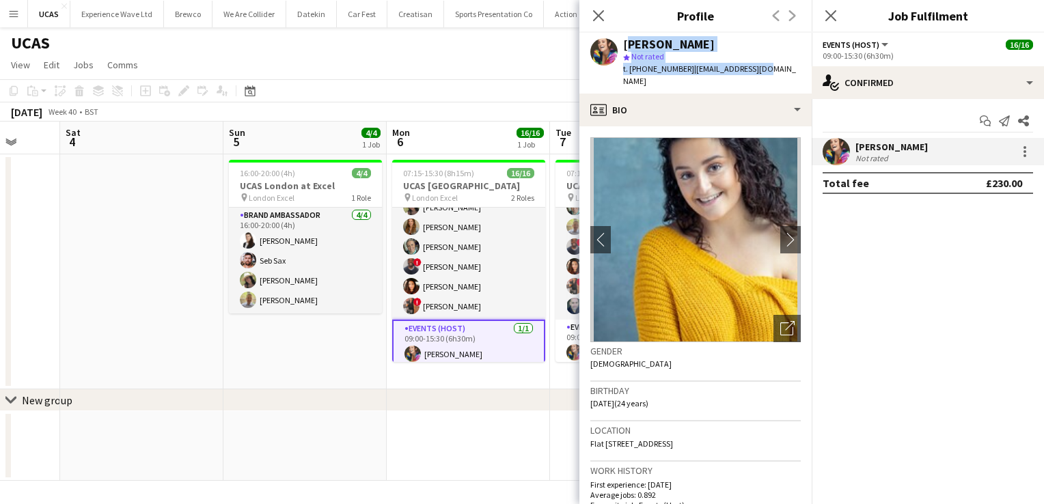
drag, startPoint x: 757, startPoint y: 70, endPoint x: 626, endPoint y: 46, distance: 133.4
click at [626, 46] on div "Daisy Greenwood star Not rated t. +447939884858 | daisyg@live.co.uk" at bounding box center [695, 63] width 232 height 61
copy div "Daisy Greenwood star Not rated t. +447939884858 | daisyg@live.co.uk"
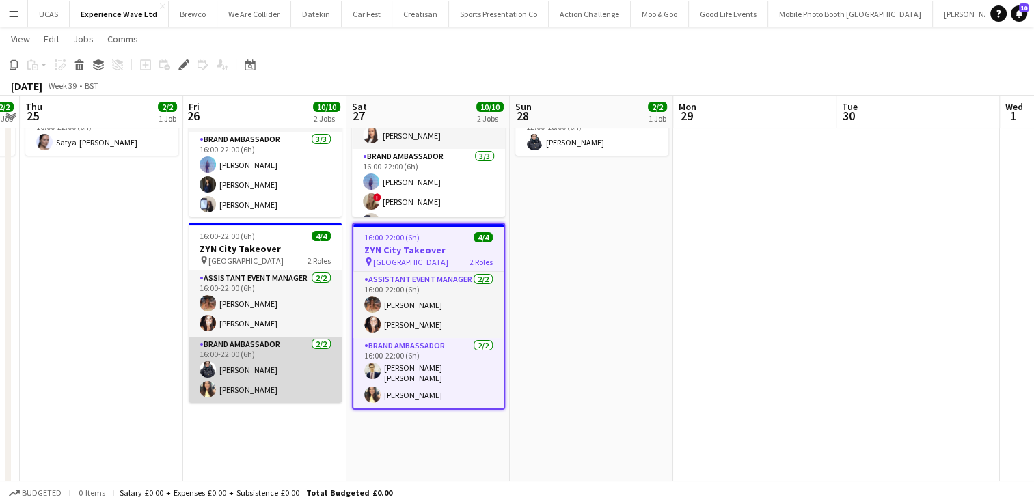
scroll to position [189, 0]
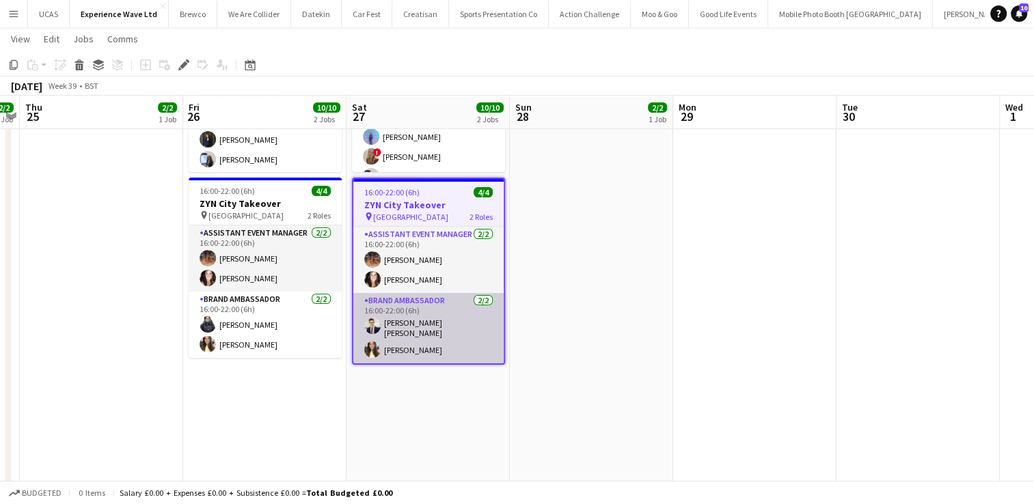
click at [440, 322] on app-card-role "Brand Ambassador [DATE] 16:00-22:00 (6h) [PERSON_NAME] [PERSON_NAME] [PERSON_NA…" at bounding box center [428, 328] width 150 height 70
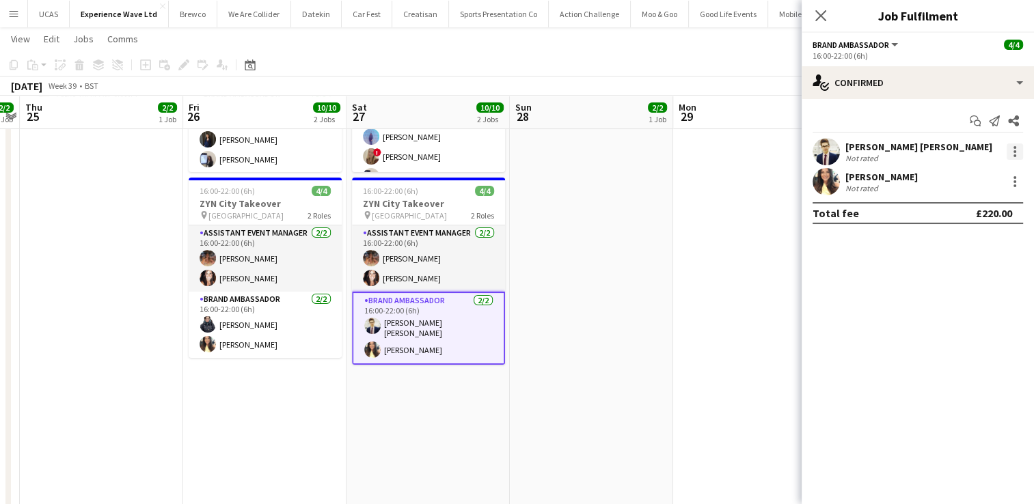
click at [1012, 155] on div at bounding box center [1014, 151] width 16 height 16
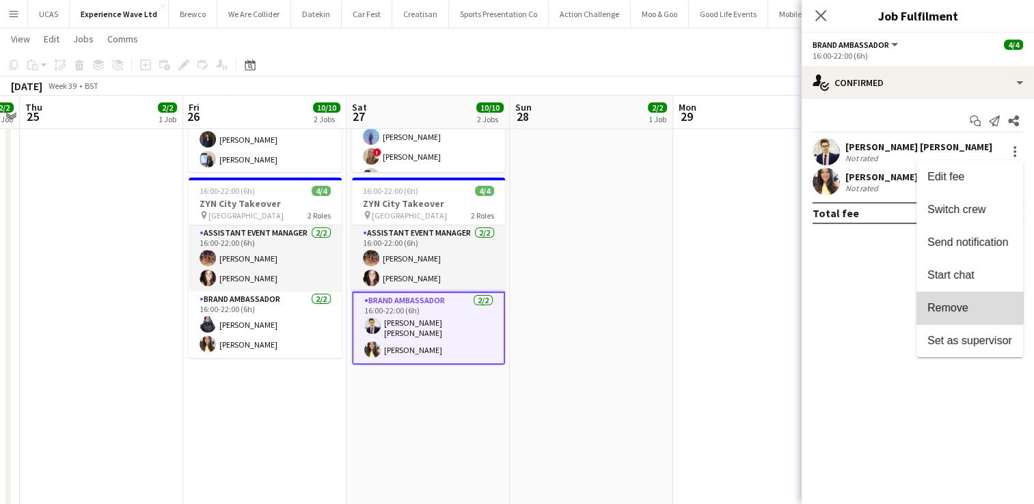
click at [953, 300] on button "Remove" at bounding box center [969, 308] width 107 height 33
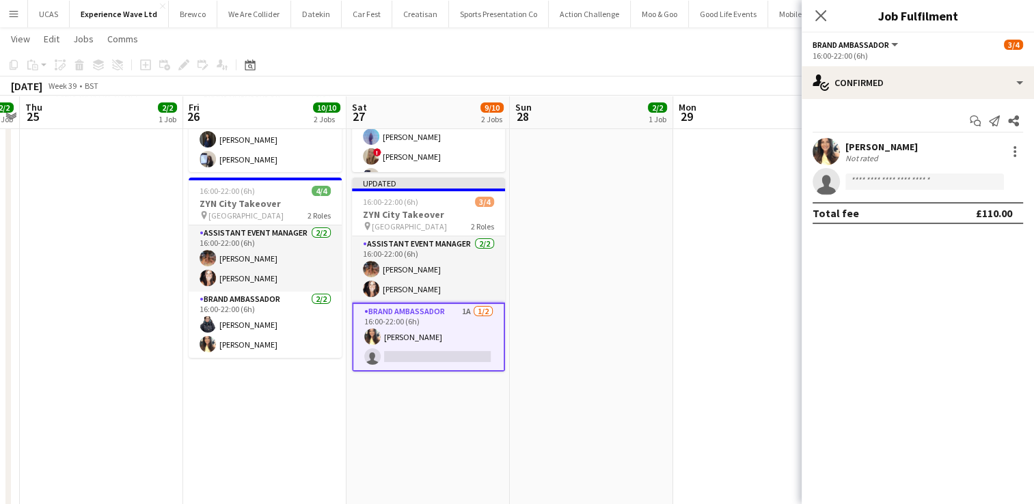
click at [726, 313] on app-date-cell at bounding box center [754, 241] width 163 height 555
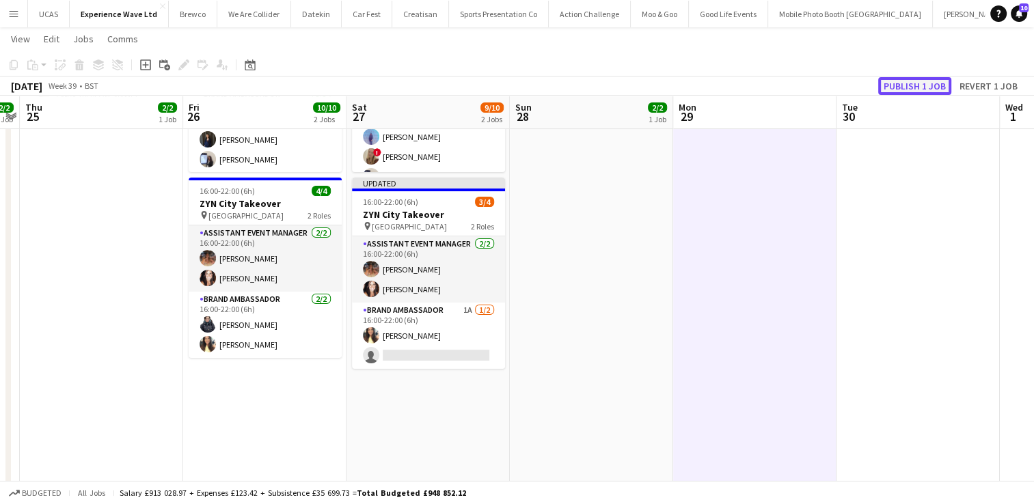
click at [926, 86] on button "Publish 1 job" at bounding box center [914, 86] width 73 height 18
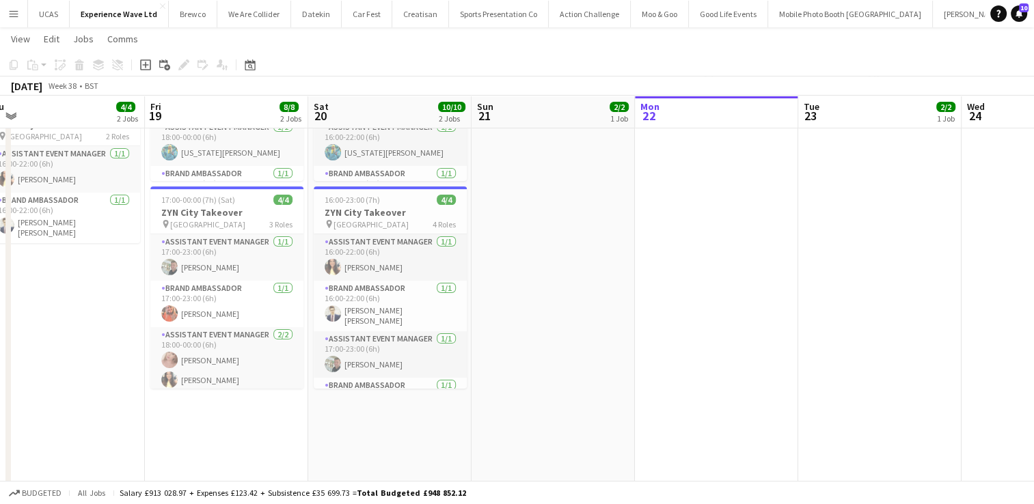
scroll to position [0, 0]
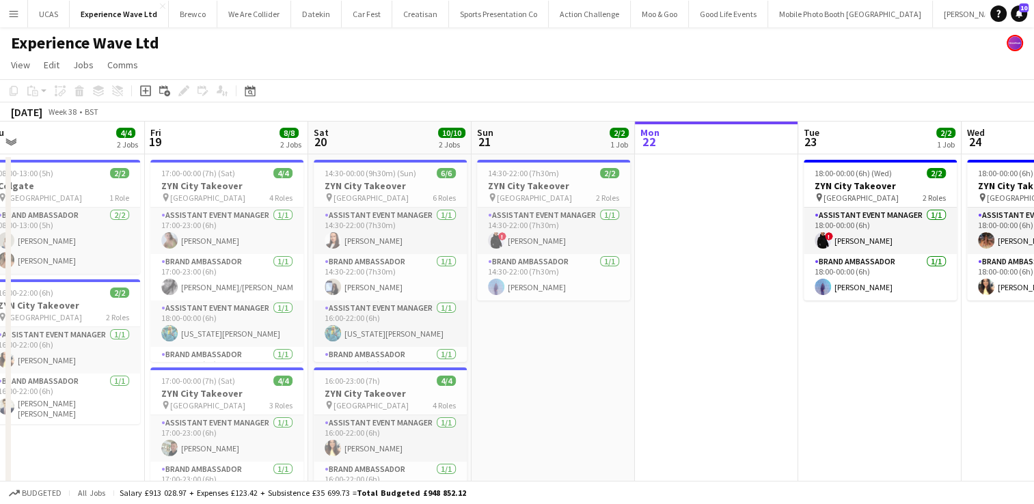
click at [844, 350] on app-date-cell "18:00-00:00 (6h) (Wed) 2/2 ZYN City Takeover pin Manchester 2 Roles Assistant E…" at bounding box center [879, 432] width 163 height 556
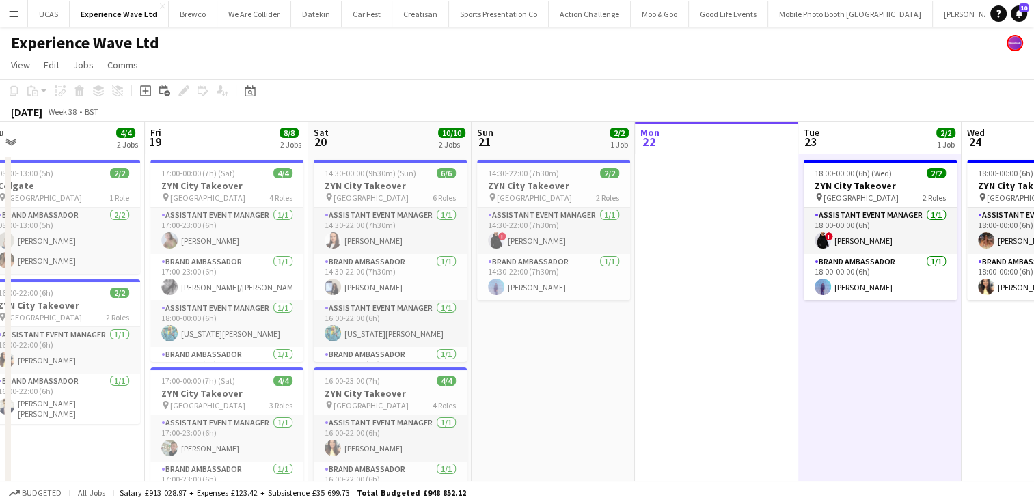
click at [844, 350] on app-date-cell "18:00-00:00 (6h) (Wed) 2/2 ZYN City Takeover pin Manchester 2 Roles Assistant E…" at bounding box center [879, 432] width 163 height 556
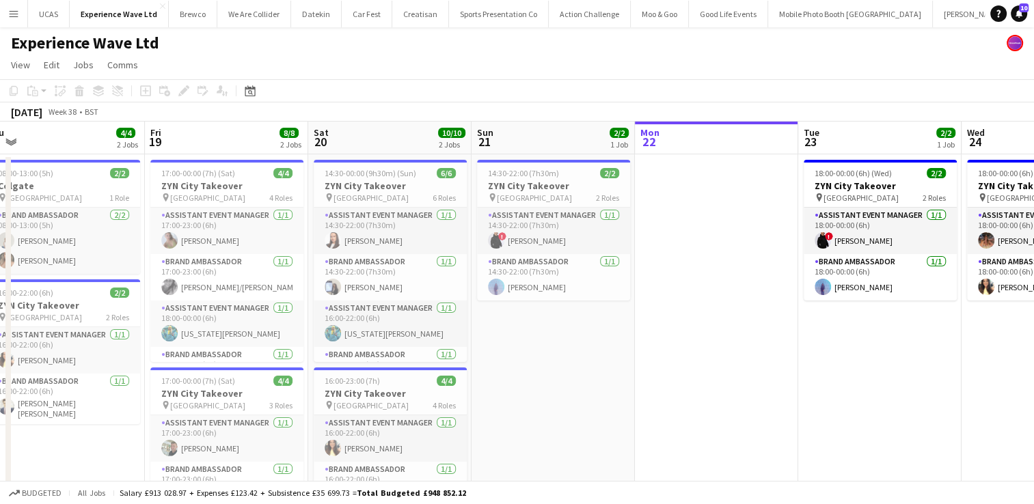
click at [844, 350] on app-date-cell "18:00-00:00 (6h) (Wed) 2/2 ZYN City Takeover pin Manchester 2 Roles Assistant E…" at bounding box center [879, 432] width 163 height 556
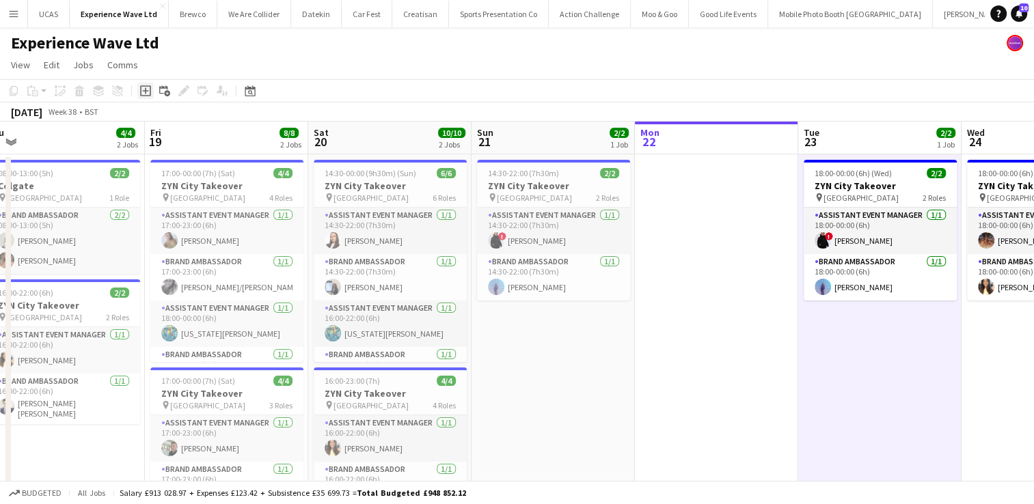
click at [148, 95] on icon at bounding box center [145, 90] width 11 height 11
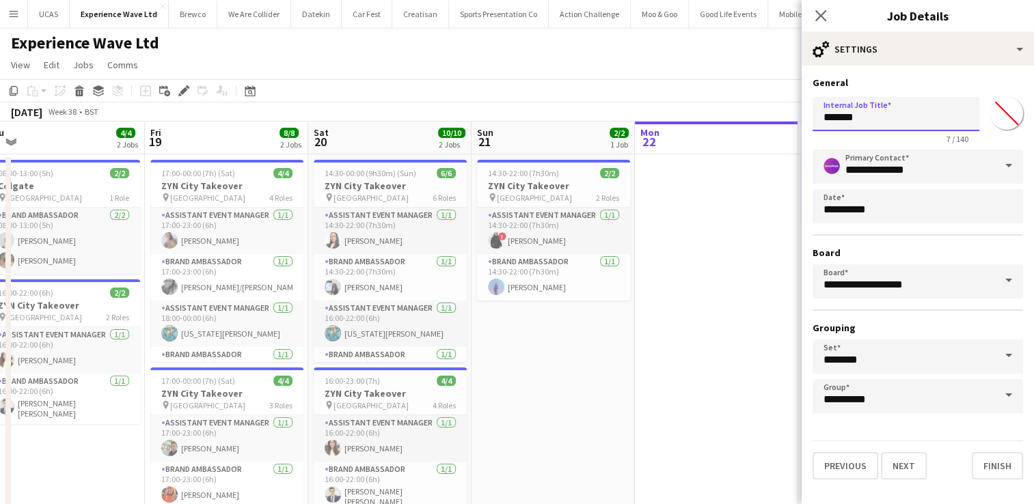
drag, startPoint x: 872, startPoint y: 115, endPoint x: 810, endPoint y: 114, distance: 61.5
click at [810, 114] on form "**********" at bounding box center [917, 278] width 232 height 403
type input "**********"
click at [900, 465] on button "Next" at bounding box center [904, 465] width 46 height 27
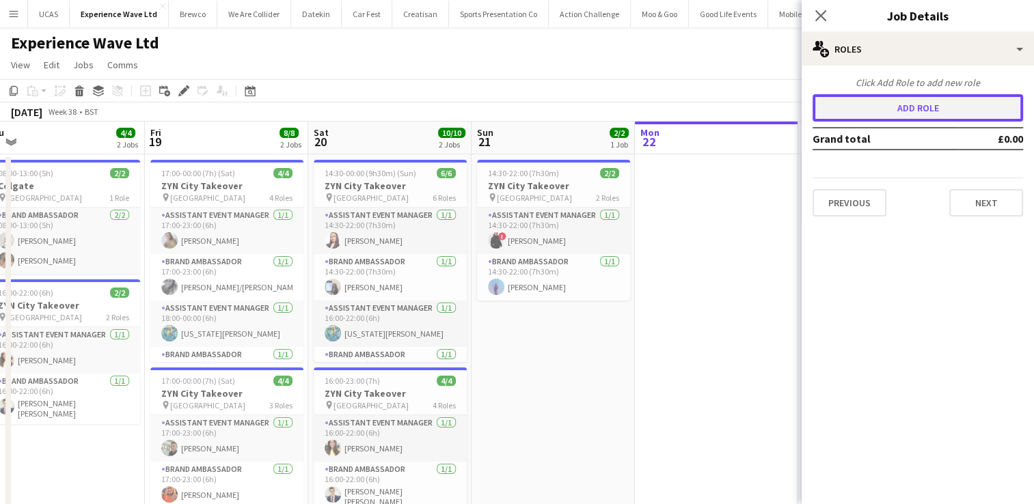
click at [930, 100] on button "Add role" at bounding box center [917, 107] width 210 height 27
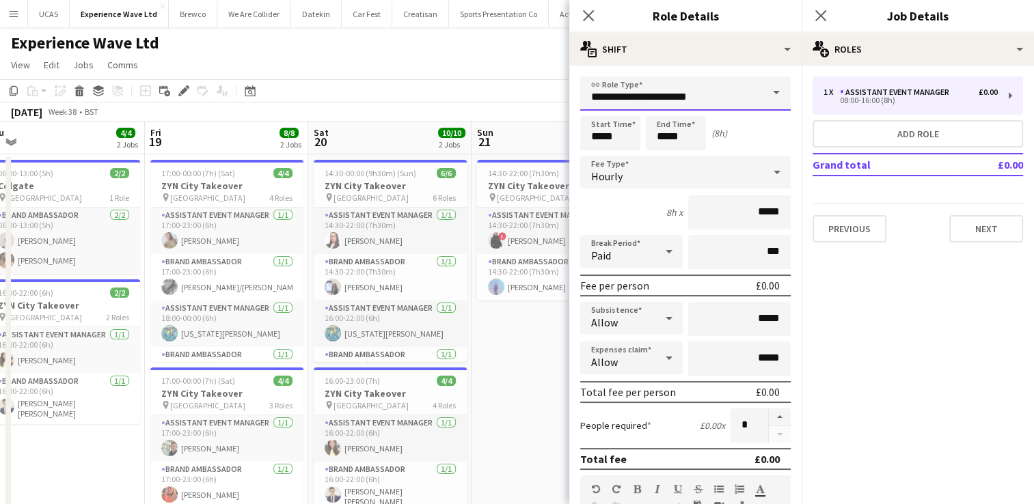
click at [721, 96] on input "**********" at bounding box center [685, 94] width 210 height 34
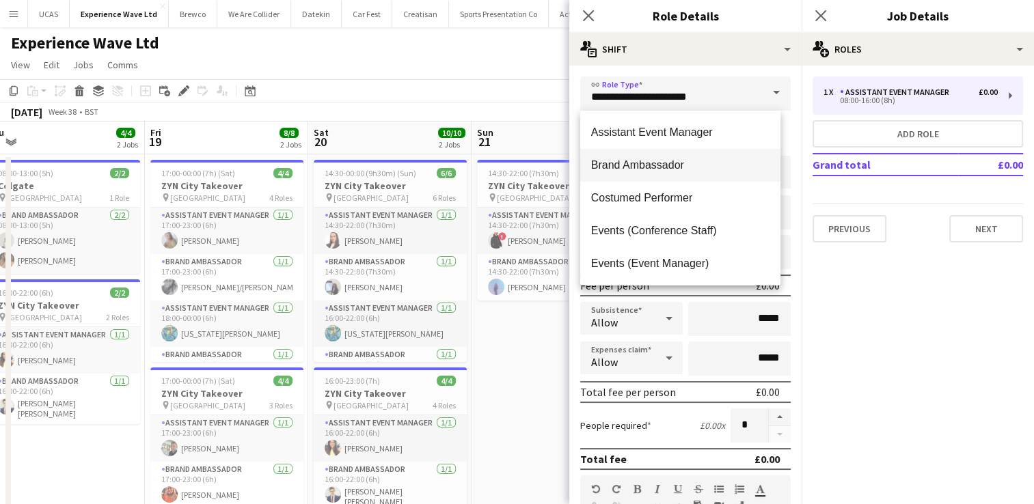
click at [665, 167] on span "Brand Ambassador" at bounding box center [680, 164] width 178 height 13
type input "**********"
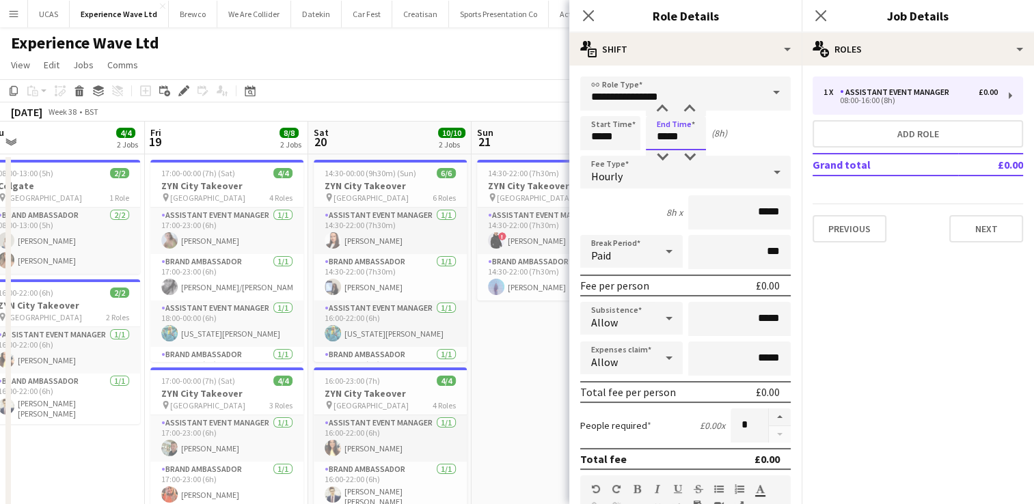
drag, startPoint x: 690, startPoint y: 140, endPoint x: 620, endPoint y: 140, distance: 69.7
click at [620, 140] on div "Start Time ***** End Time ***** (8h)" at bounding box center [685, 133] width 210 height 34
type input "*****"
click at [622, 177] on div "Hourly" at bounding box center [671, 172] width 183 height 33
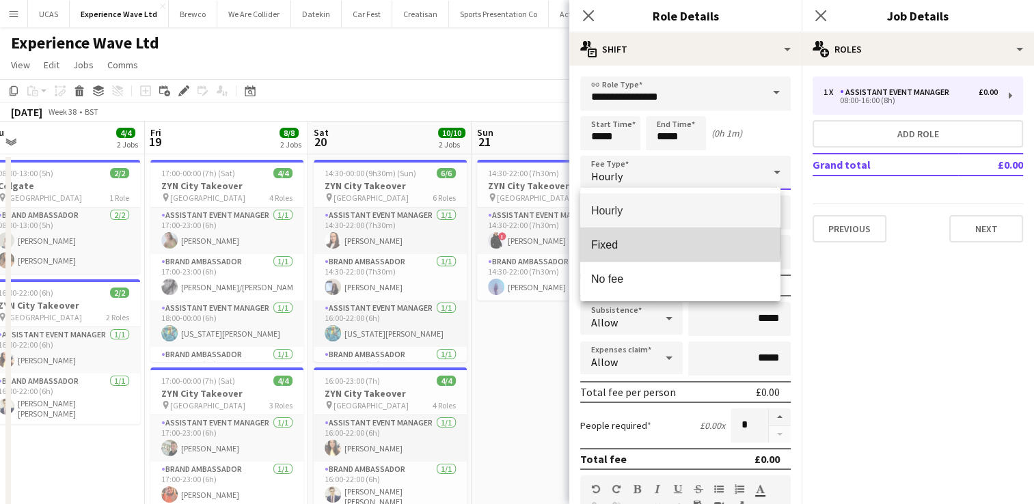
click at [622, 238] on span "Fixed" at bounding box center [680, 244] width 178 height 13
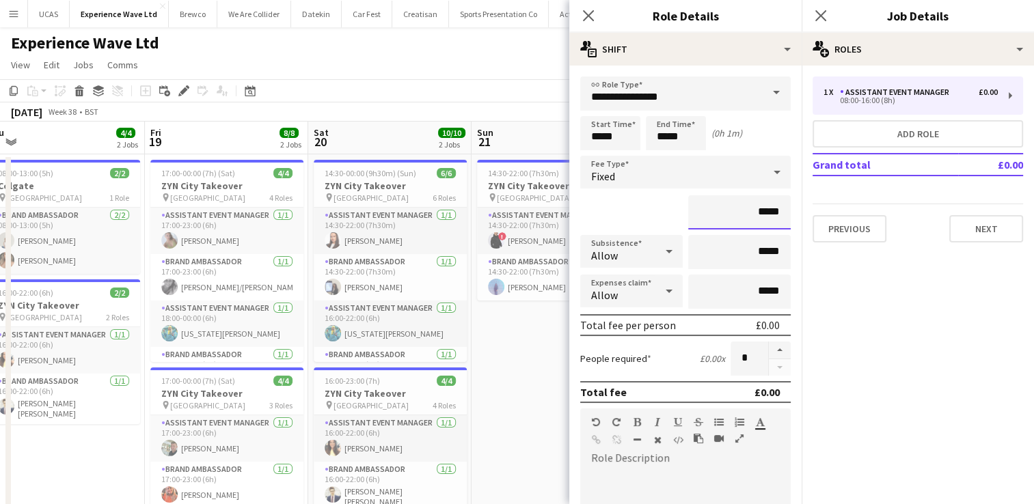
drag, startPoint x: 771, startPoint y: 214, endPoint x: 714, endPoint y: 212, distance: 57.4
click at [714, 212] on input "*****" at bounding box center [739, 212] width 102 height 34
type input "***"
click at [633, 206] on div "***" at bounding box center [685, 212] width 210 height 34
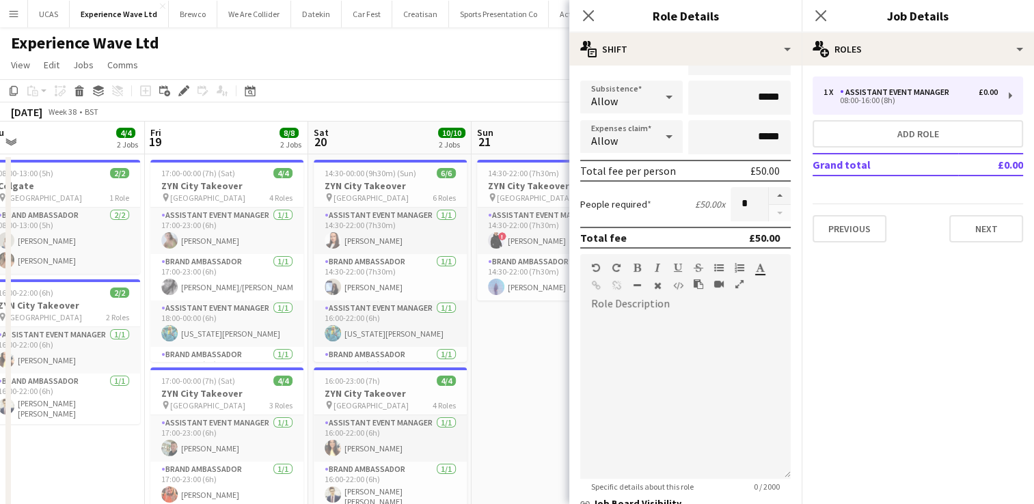
scroll to position [154, 0]
click at [665, 135] on icon at bounding box center [668, 136] width 7 height 3
click at [648, 206] on span "Don't allow" at bounding box center [628, 208] width 75 height 13
click at [663, 93] on icon at bounding box center [669, 96] width 16 height 27
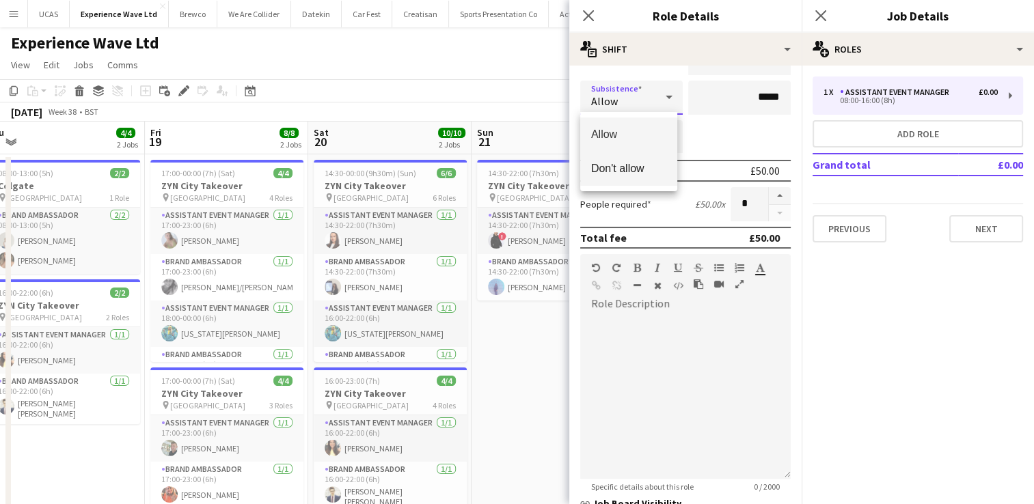
click at [656, 172] on span "Don't allow" at bounding box center [628, 168] width 75 height 13
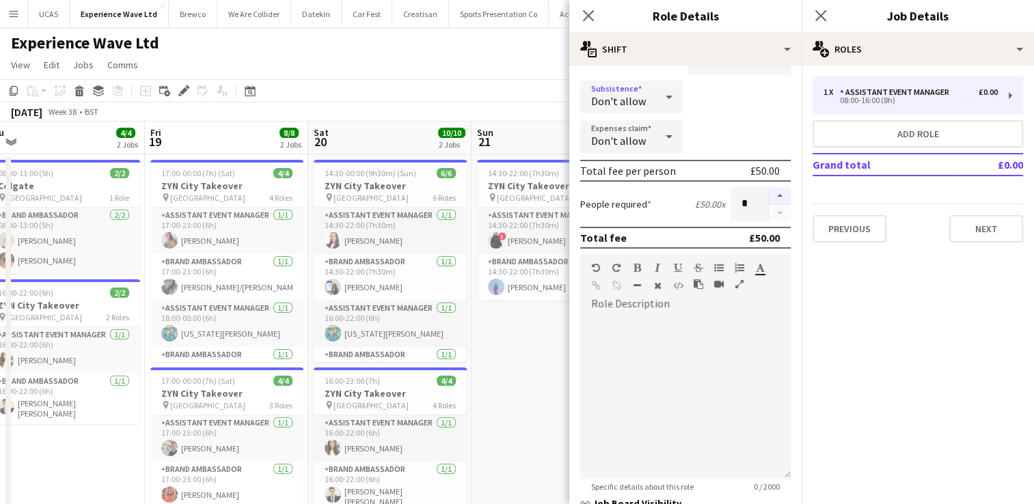
click at [769, 198] on button "button" at bounding box center [779, 196] width 22 height 18
type input "*"
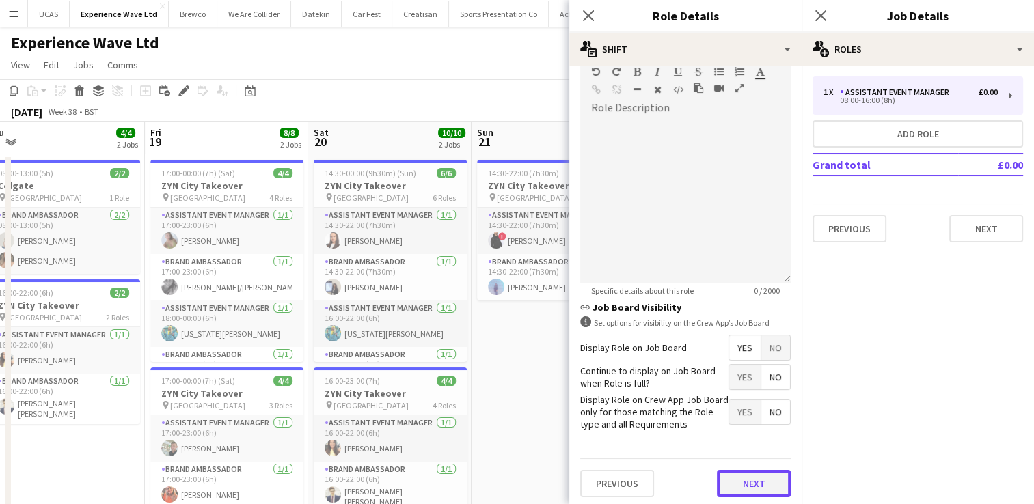
click at [730, 482] on button "Next" at bounding box center [754, 483] width 74 height 27
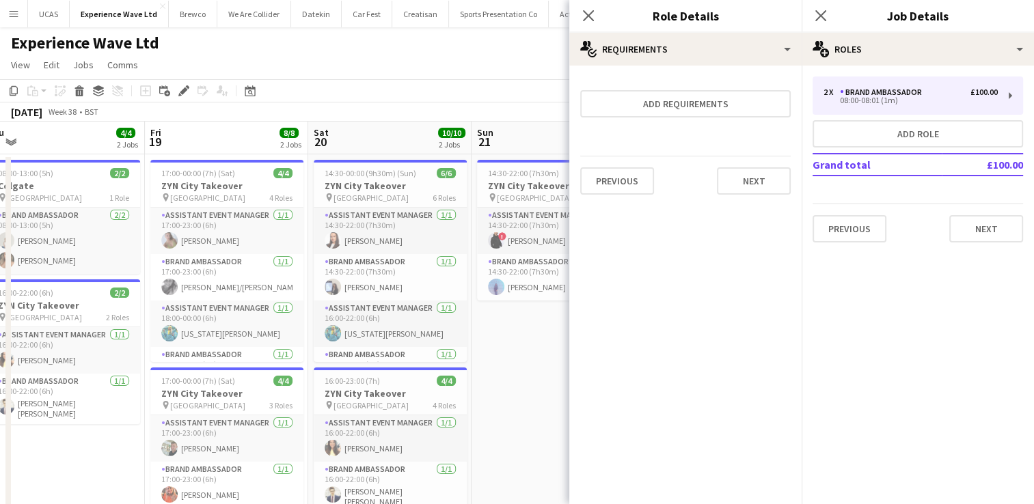
scroll to position [0, 0]
click at [749, 167] on button "Next" at bounding box center [754, 180] width 74 height 27
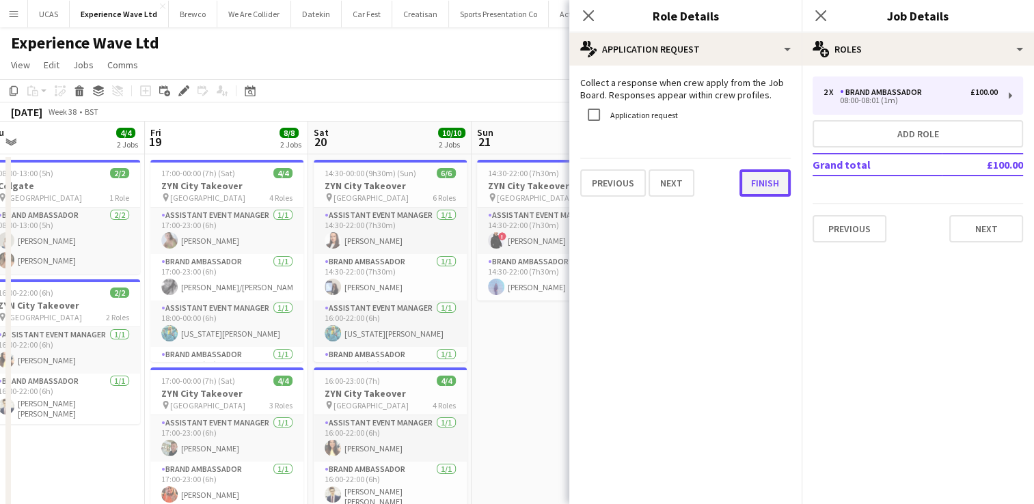
click at [756, 189] on button "Finish" at bounding box center [764, 182] width 51 height 27
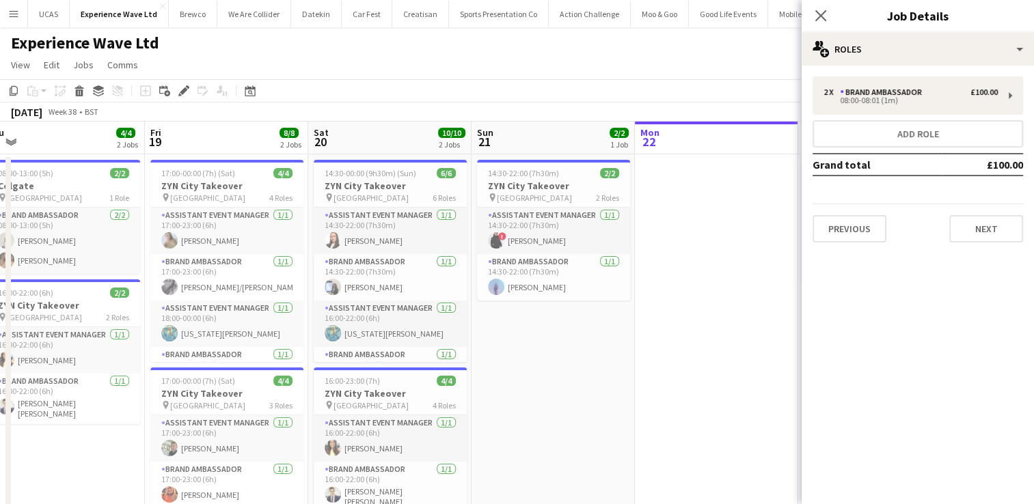
click at [745, 310] on app-date-cell at bounding box center [716, 432] width 163 height 556
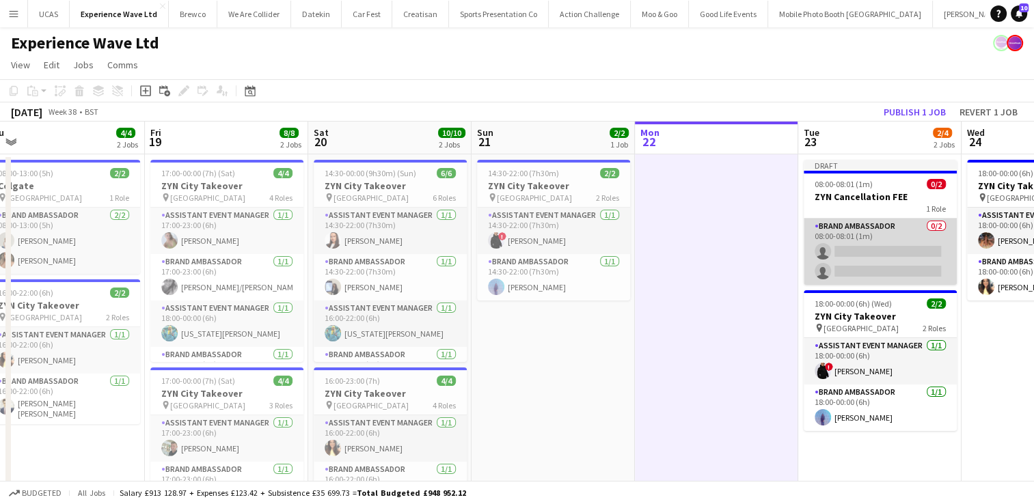
click at [885, 264] on app-card-role "Brand Ambassador 0/2 08:00-08:01 (1m) single-neutral-actions single-neutral-act…" at bounding box center [879, 252] width 153 height 66
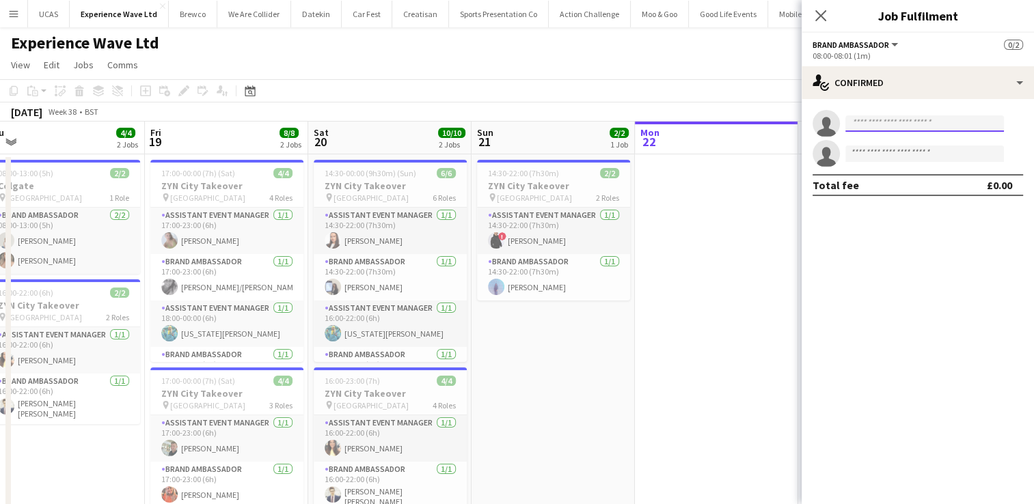
click at [914, 122] on input at bounding box center [924, 123] width 158 height 16
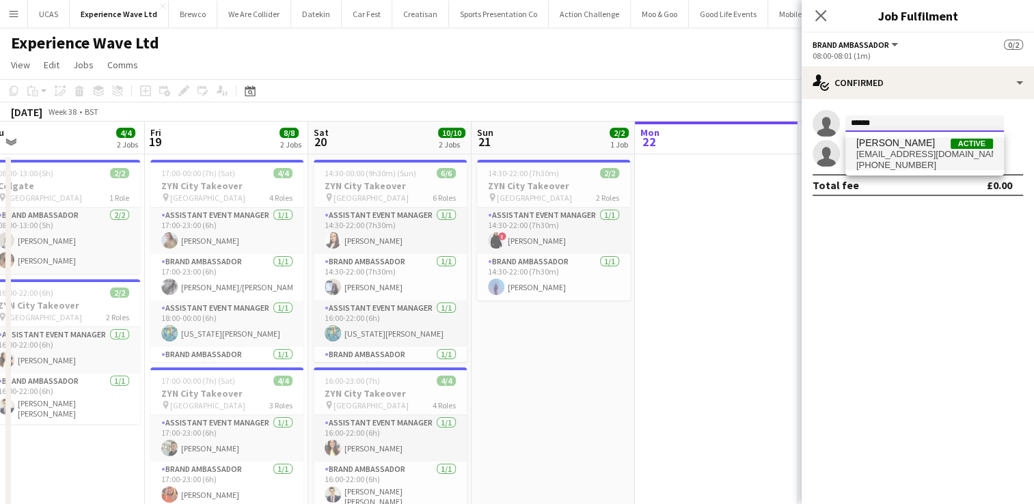
type input "******"
click at [901, 149] on span "[EMAIL_ADDRESS][DOMAIN_NAME]" at bounding box center [924, 154] width 137 height 11
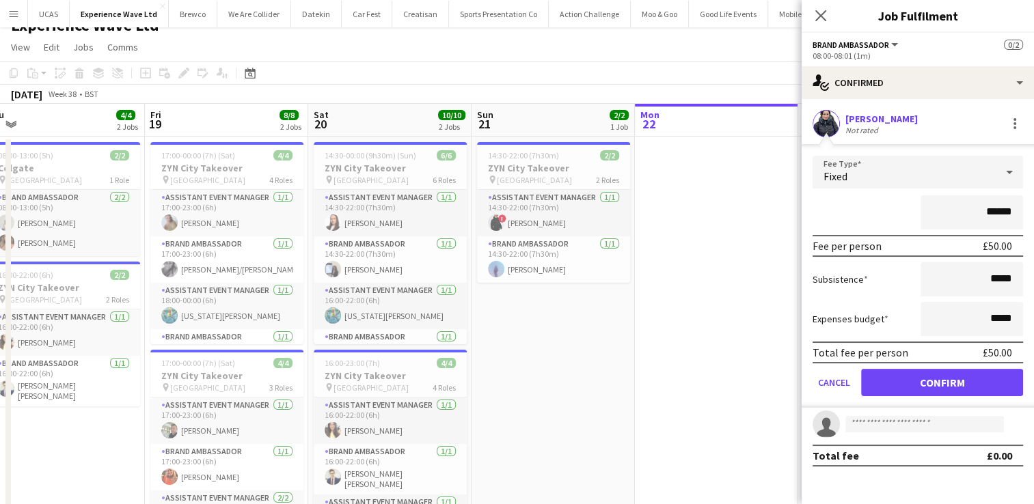
scroll to position [1, 0]
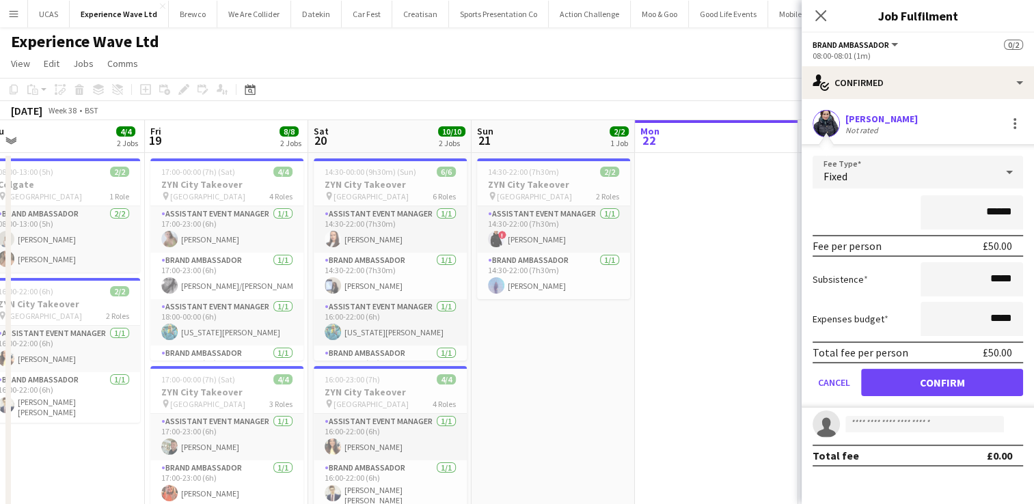
drag, startPoint x: 1012, startPoint y: 212, endPoint x: 972, endPoint y: 214, distance: 39.7
click at [972, 214] on input "******" at bounding box center [971, 212] width 102 height 34
type input "*******"
click at [934, 383] on button "Confirm" at bounding box center [942, 382] width 162 height 27
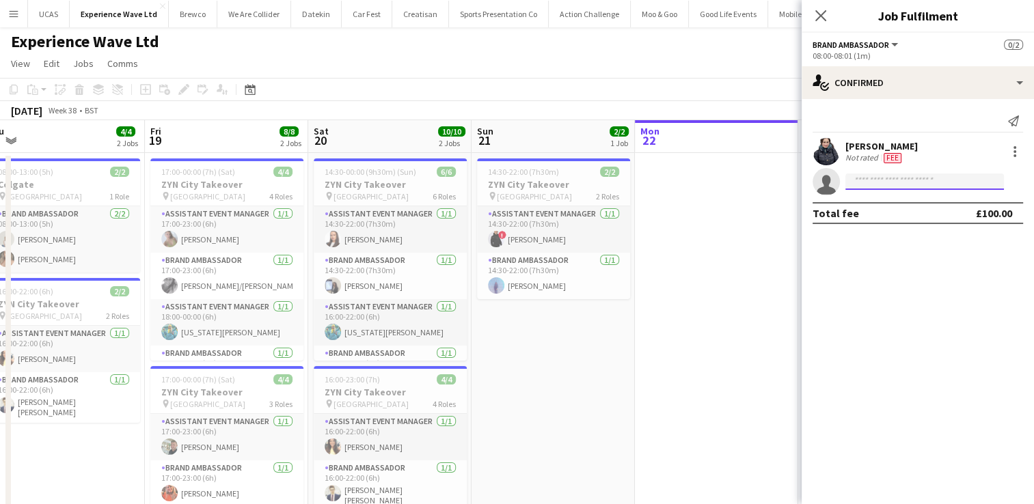
click at [869, 182] on input at bounding box center [924, 182] width 158 height 16
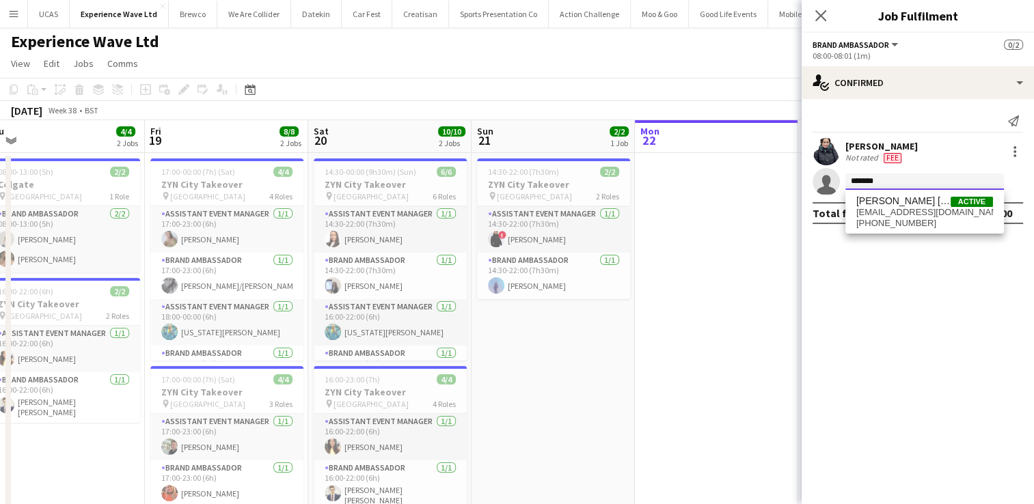
type input "*******"
click at [894, 229] on div "[PERSON_NAME] [PERSON_NAME] Active [EMAIL_ADDRESS][DOMAIN_NAME] [PHONE_NUMBER]" at bounding box center [924, 212] width 158 height 44
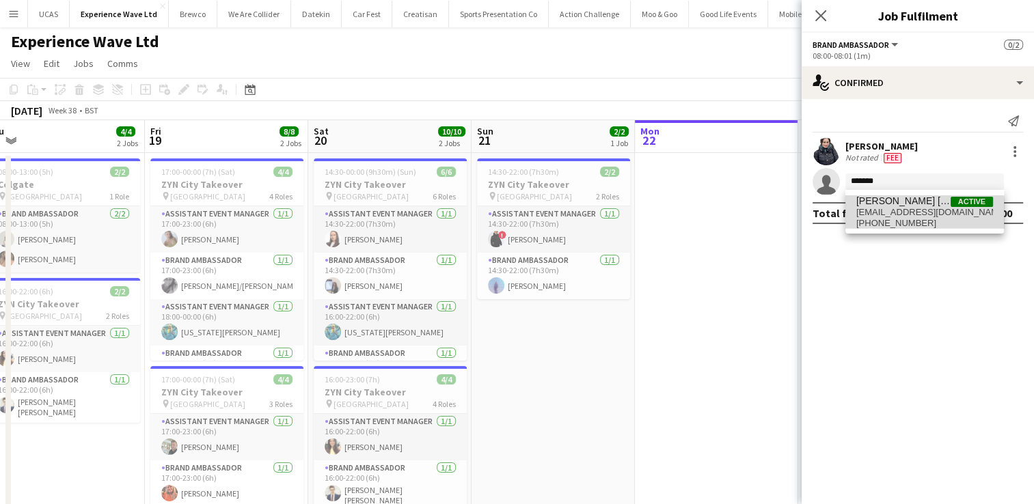
click at [902, 218] on span "[PHONE_NUMBER]" at bounding box center [924, 223] width 137 height 11
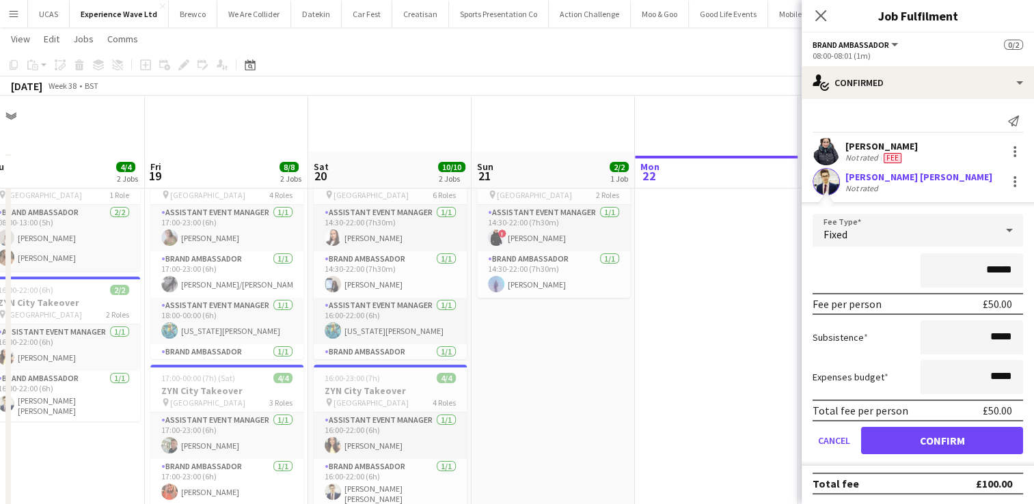
scroll to position [155, 0]
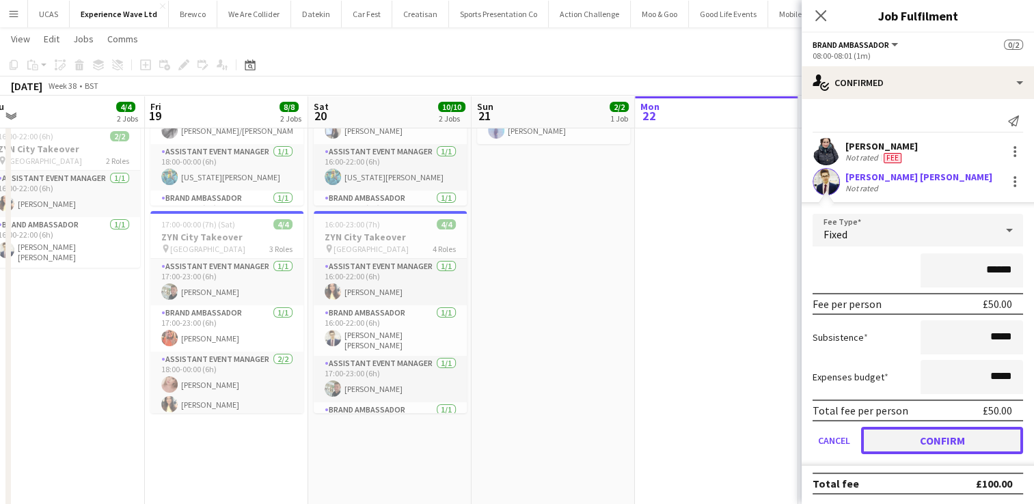
click at [926, 445] on button "Confirm" at bounding box center [942, 440] width 162 height 27
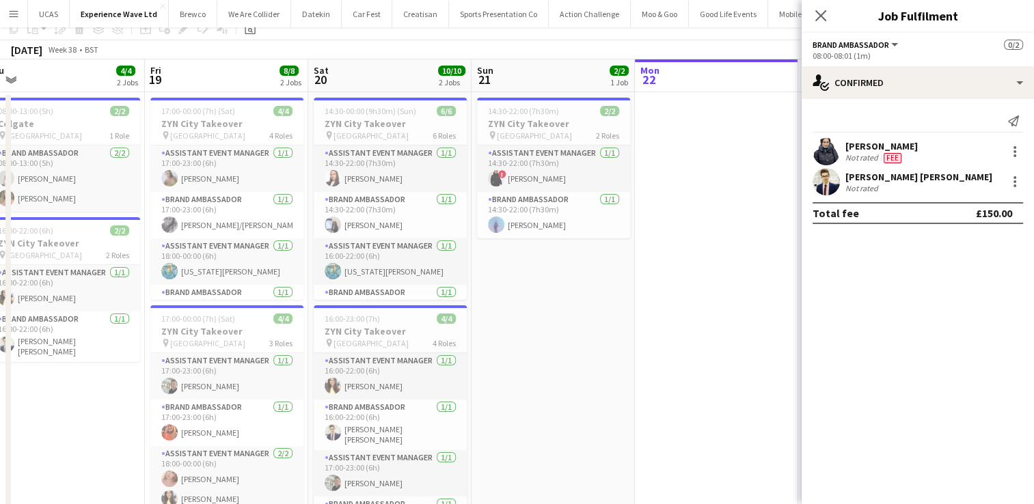
scroll to position [0, 0]
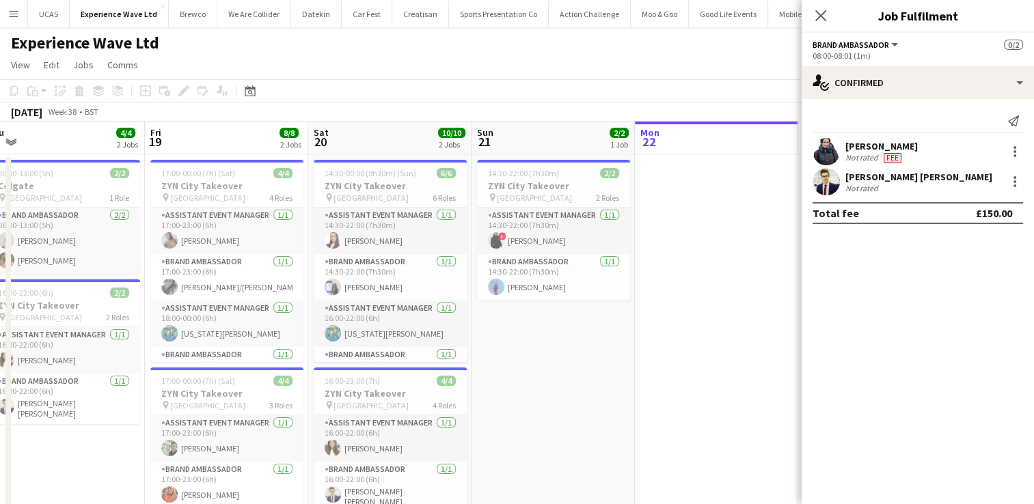
click at [751, 307] on app-date-cell at bounding box center [716, 432] width 163 height 556
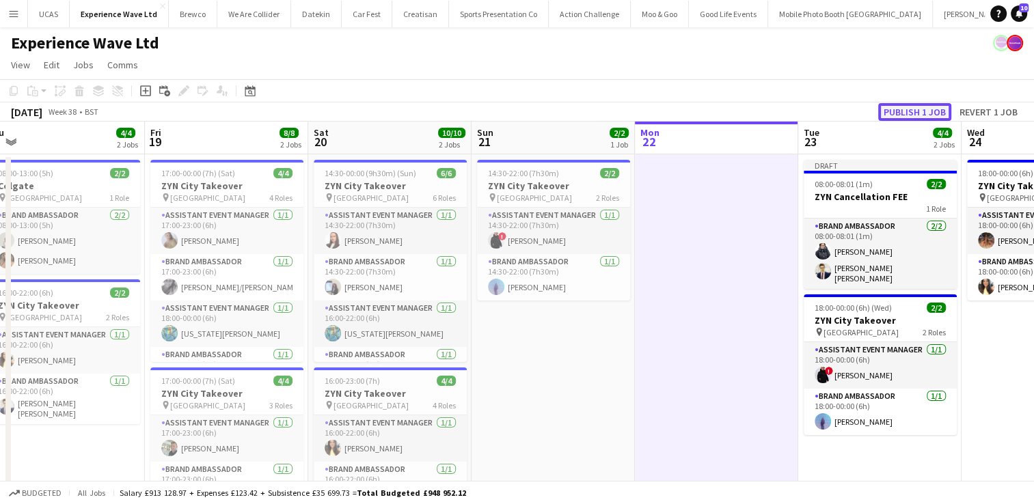
click at [919, 107] on button "Publish 1 job" at bounding box center [914, 112] width 73 height 18
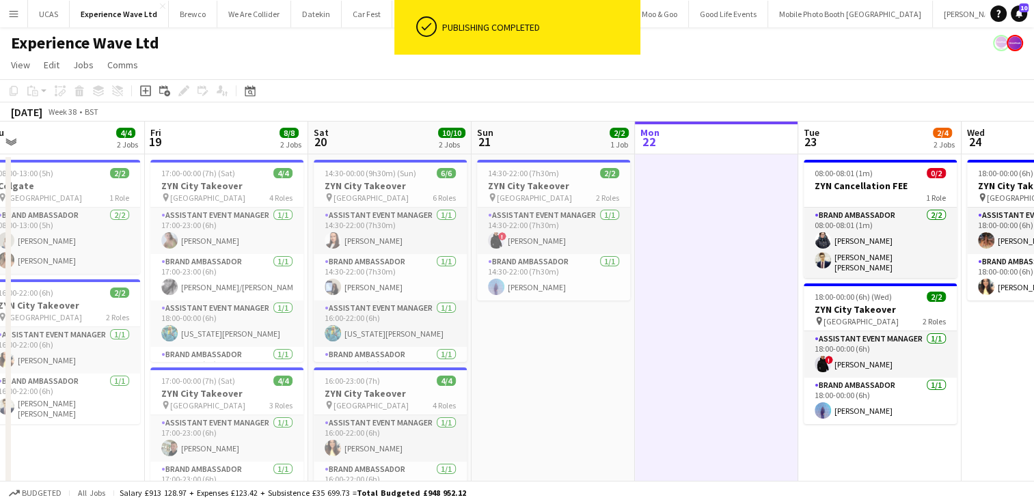
click at [751, 251] on app-date-cell at bounding box center [716, 432] width 163 height 556
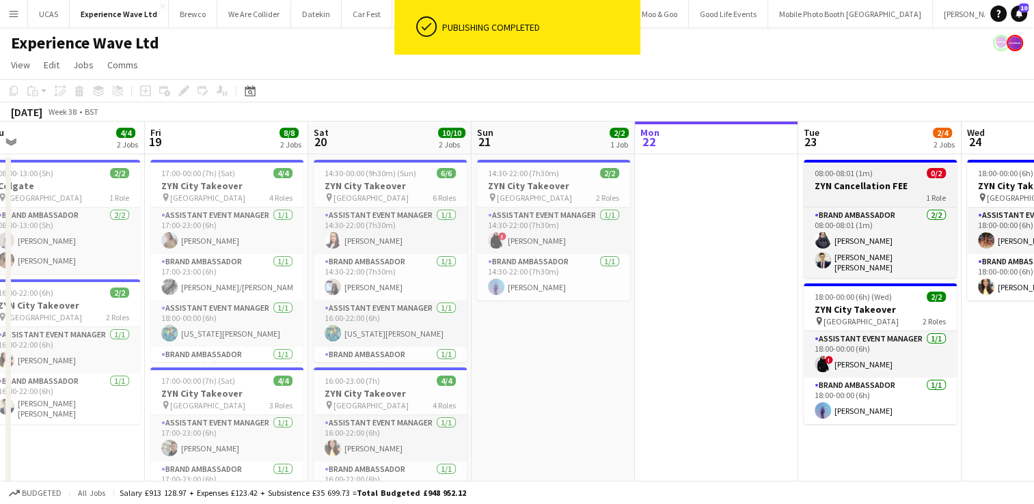
click at [874, 195] on div "1 Role" at bounding box center [879, 197] width 153 height 11
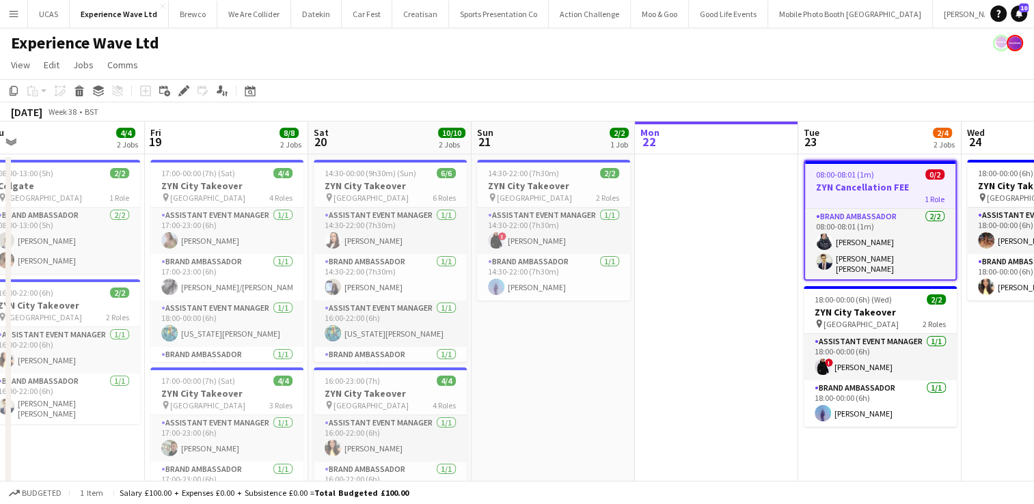
click at [757, 248] on app-date-cell at bounding box center [716, 432] width 163 height 556
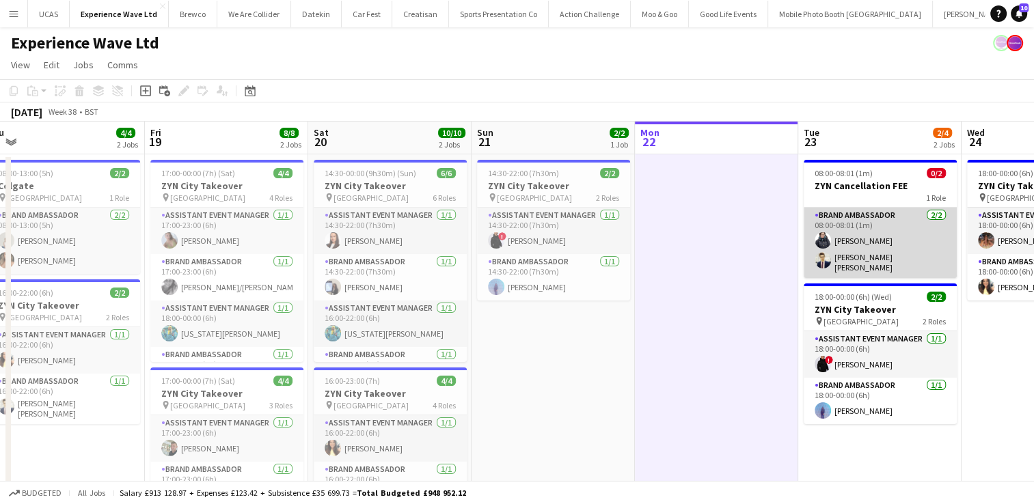
click at [881, 242] on app-card-role "Brand Ambassador [DATE] 08:00-08:01 (1m) [PERSON_NAME] [PERSON_NAME] [PERSON_NA…" at bounding box center [879, 243] width 153 height 70
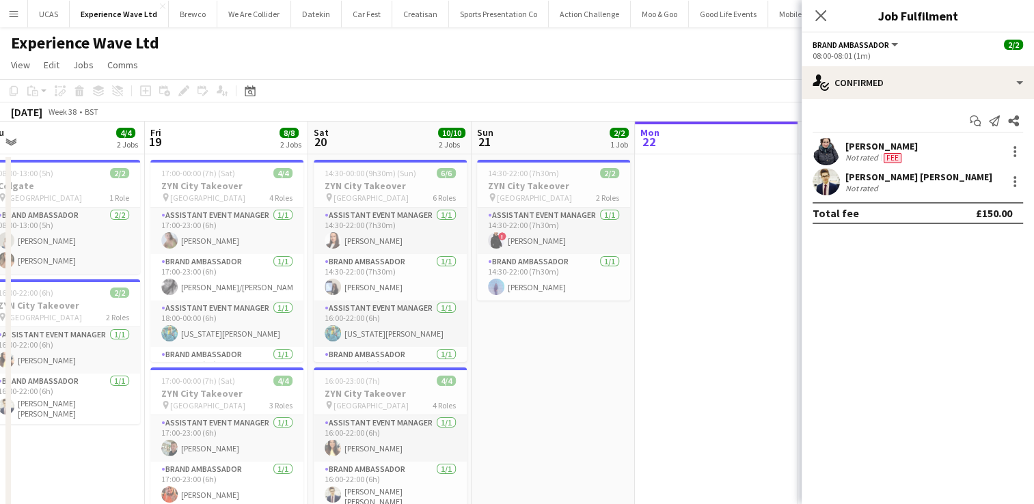
click at [721, 266] on app-date-cell at bounding box center [716, 432] width 163 height 556
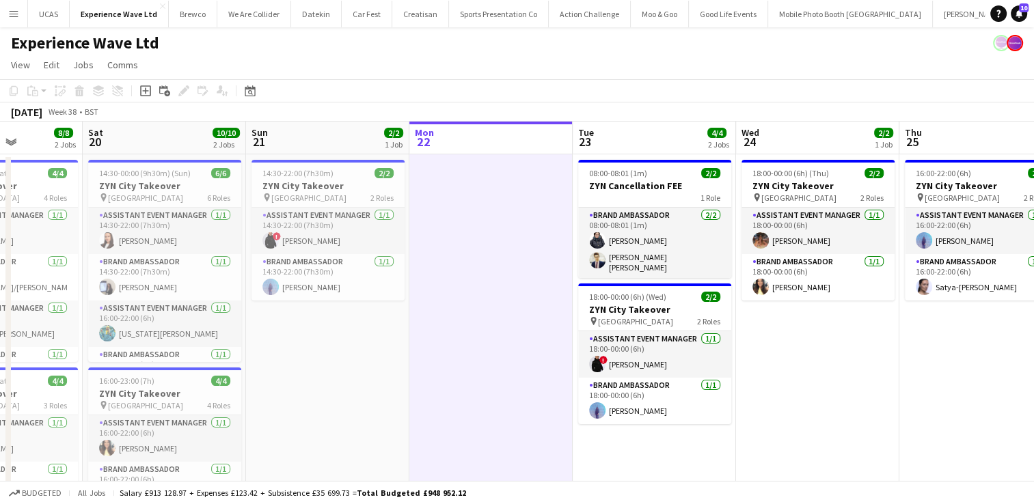
scroll to position [0, 414]
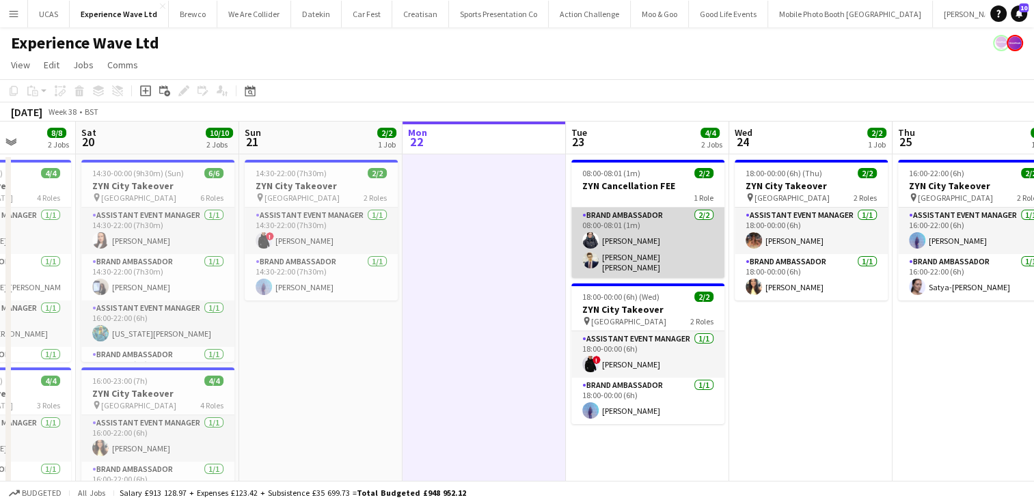
click at [665, 251] on app-card-role "Brand Ambassador [DATE] 08:00-08:01 (1m) [PERSON_NAME] [PERSON_NAME] [PERSON_NA…" at bounding box center [647, 243] width 153 height 70
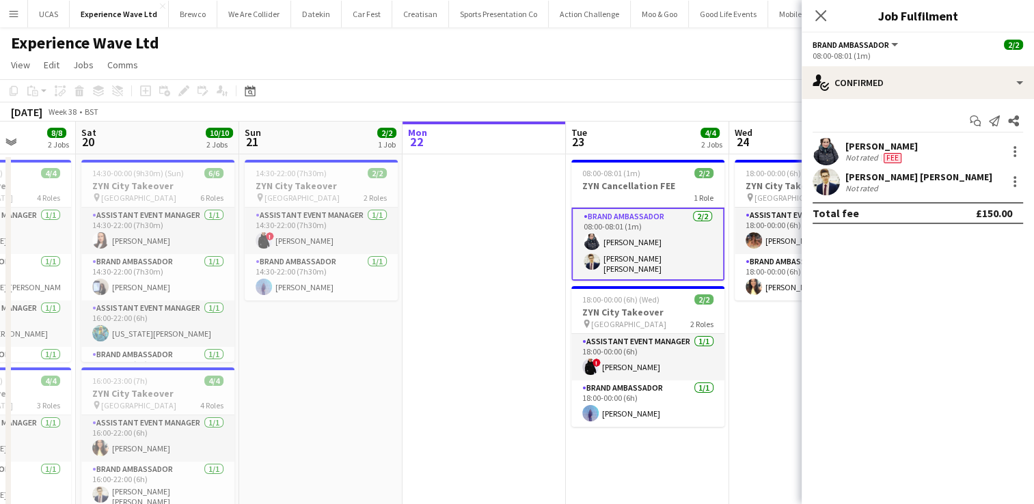
click at [498, 300] on app-date-cell at bounding box center [483, 432] width 163 height 556
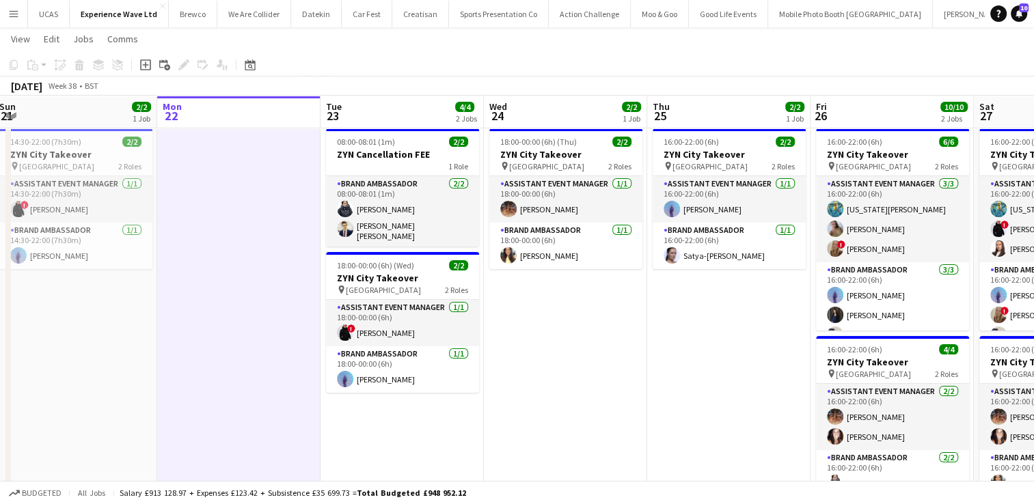
scroll to position [30, 0]
